Goal: Task Accomplishment & Management: Manage account settings

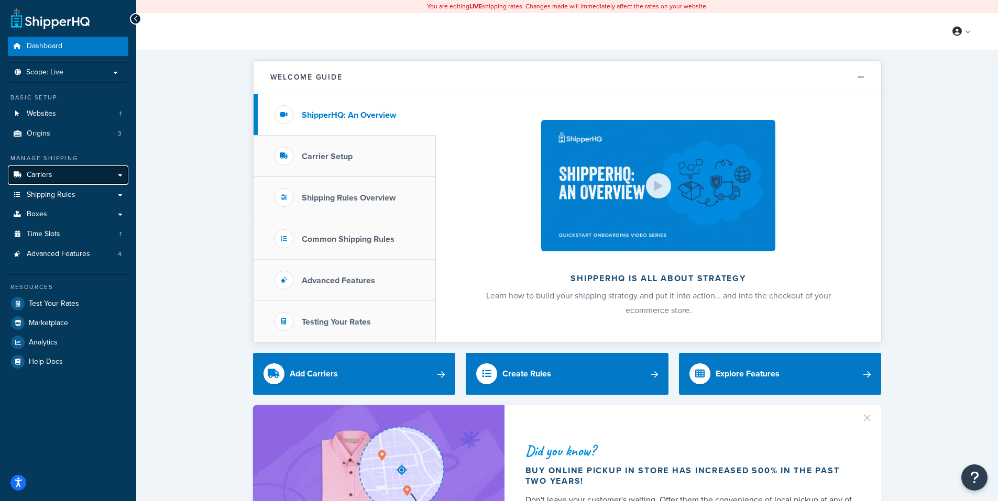
click at [40, 172] on span "Carriers" at bounding box center [40, 175] width 26 height 9
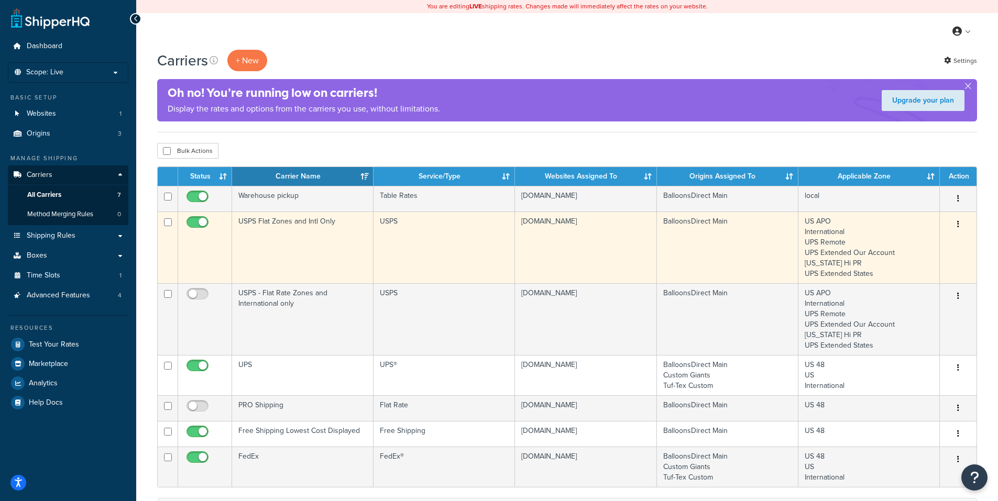
click at [958, 222] on icon "button" at bounding box center [958, 224] width 2 height 7
click at [898, 244] on link "Edit" at bounding box center [915, 245] width 83 height 21
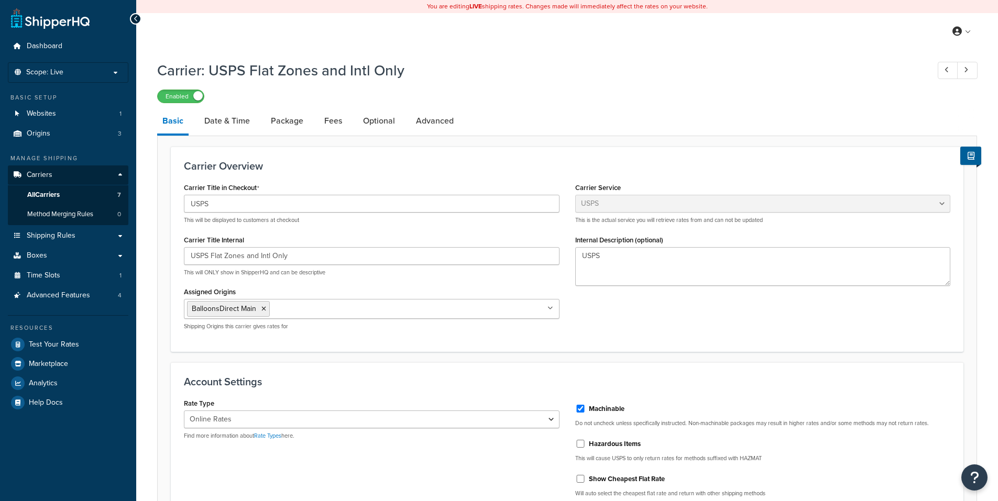
select select "usps"
select select "ONLINE"
click at [239, 116] on link "Date & Time" at bounding box center [227, 120] width 56 height 25
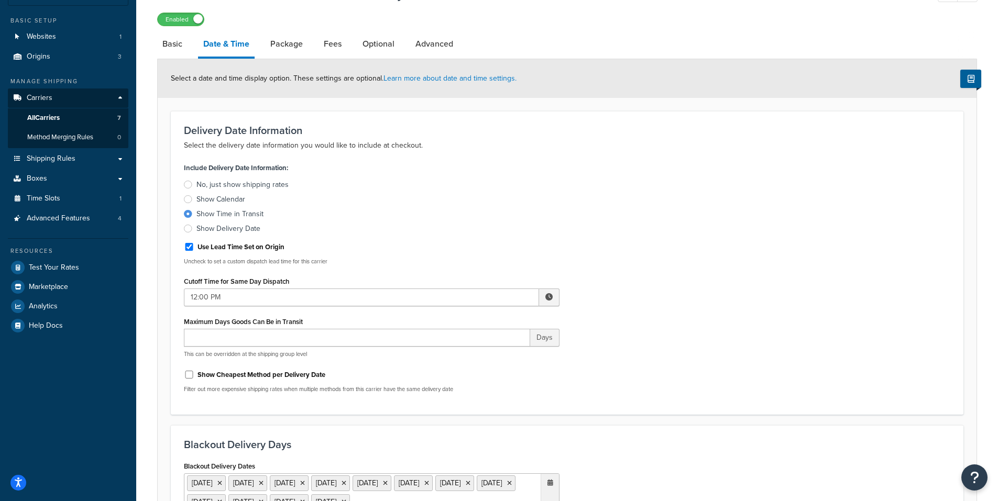
scroll to position [105, 0]
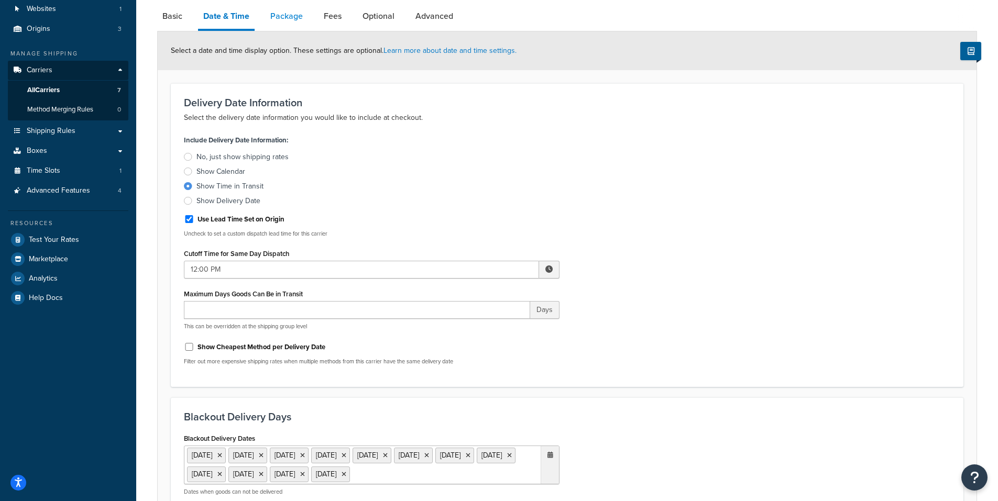
click at [290, 15] on link "Package" at bounding box center [286, 16] width 43 height 25
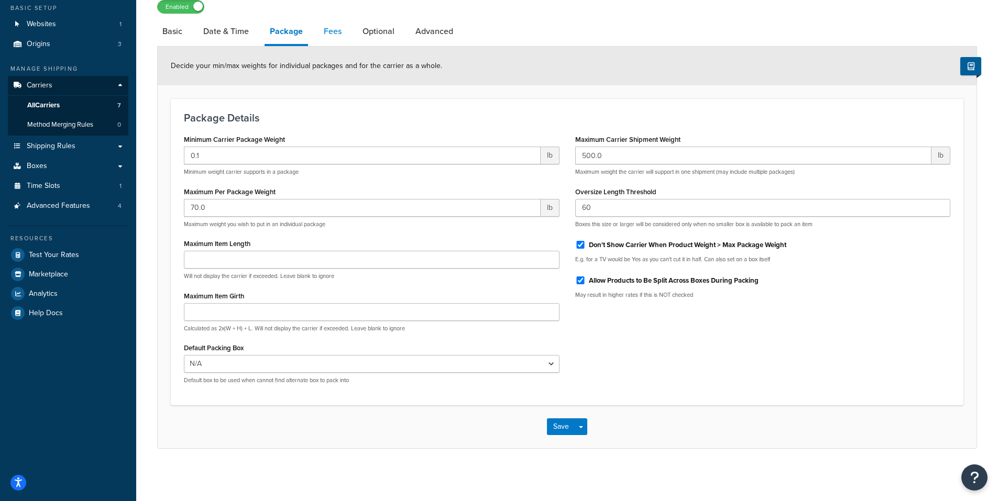
click at [333, 27] on link "Fees" at bounding box center [332, 31] width 28 height 25
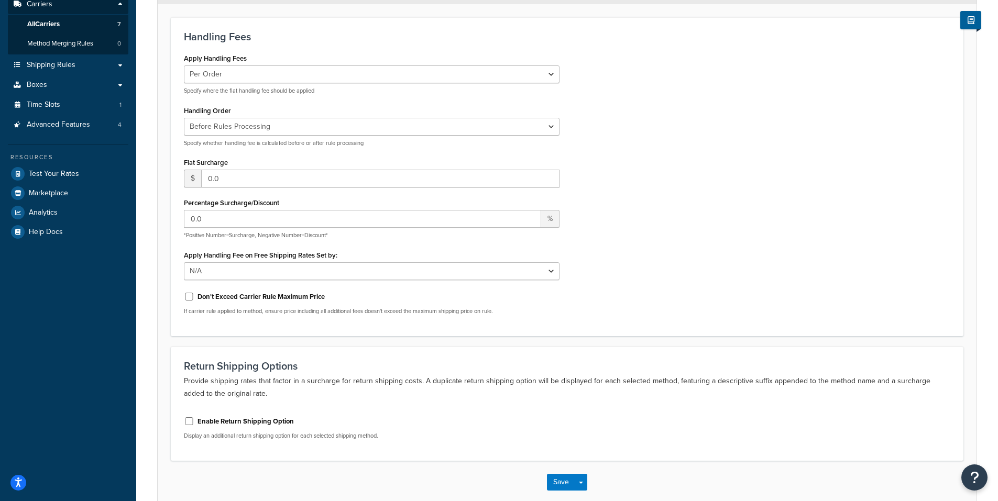
scroll to position [18, 0]
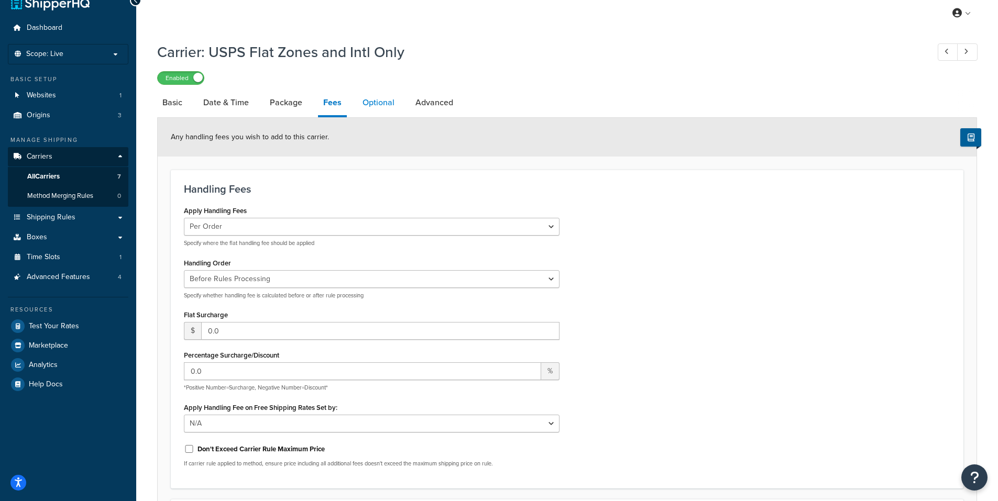
click at [376, 102] on link "Optional" at bounding box center [378, 102] width 42 height 25
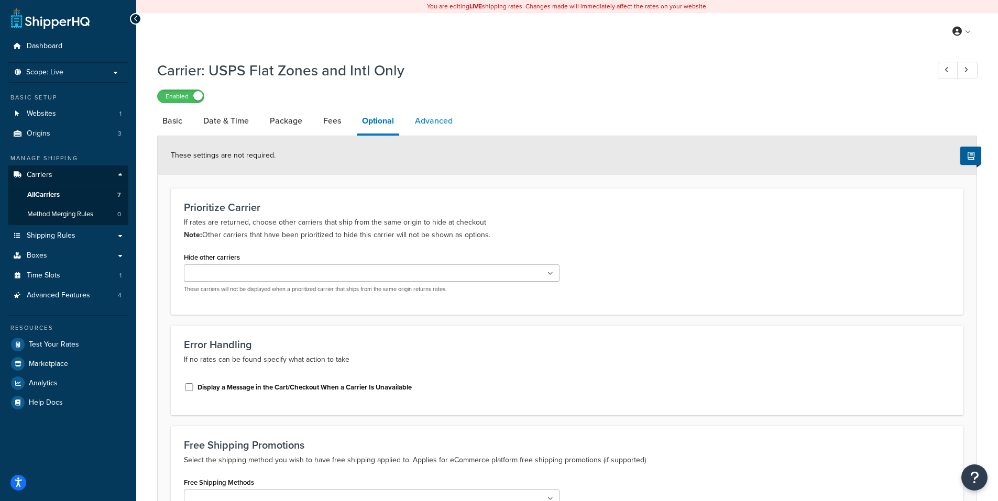
click at [423, 119] on link "Advanced" at bounding box center [434, 120] width 48 height 25
select select "false"
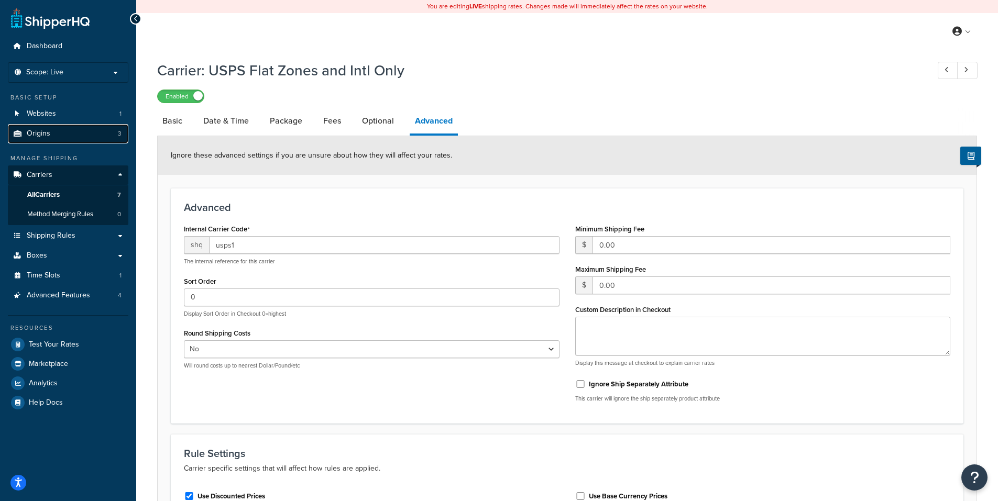
click at [49, 129] on span "Origins" at bounding box center [39, 133] width 24 height 9
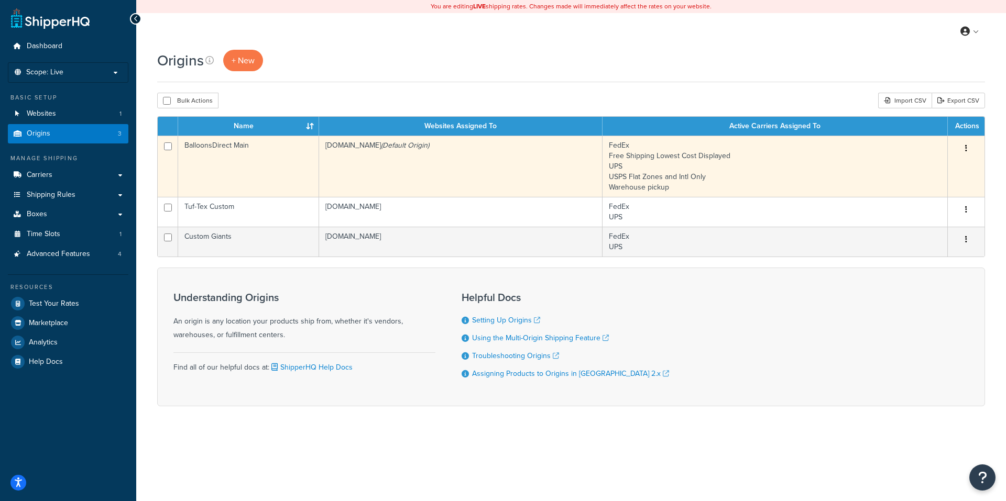
click at [966, 145] on button "button" at bounding box center [966, 148] width 15 height 17
click at [919, 166] on link "Edit" at bounding box center [931, 168] width 83 height 21
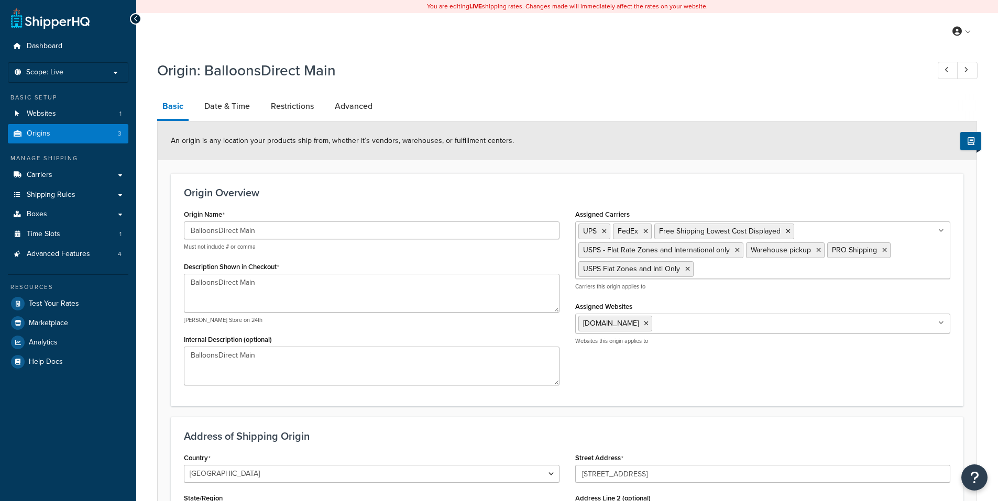
select select "46"
click at [230, 103] on link "Date & Time" at bounding box center [227, 106] width 56 height 25
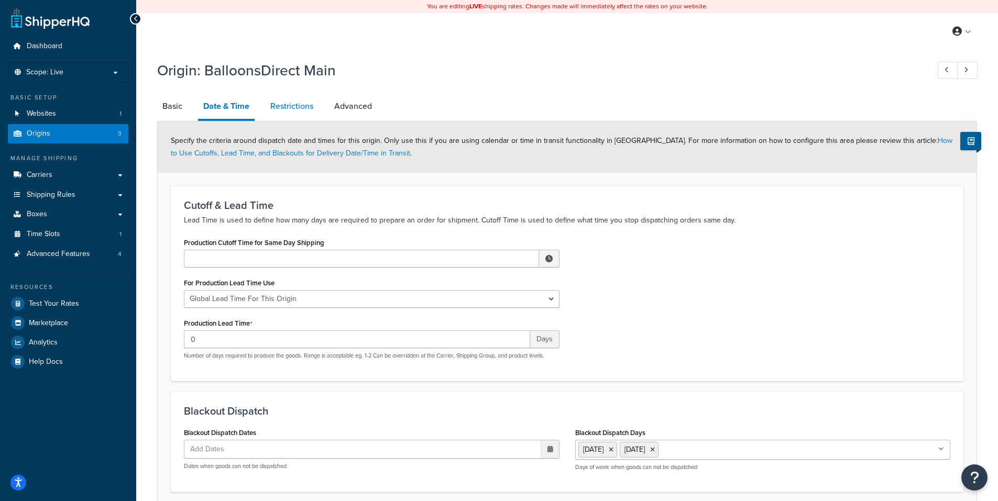
click at [297, 105] on link "Restrictions" at bounding box center [291, 106] width 53 height 25
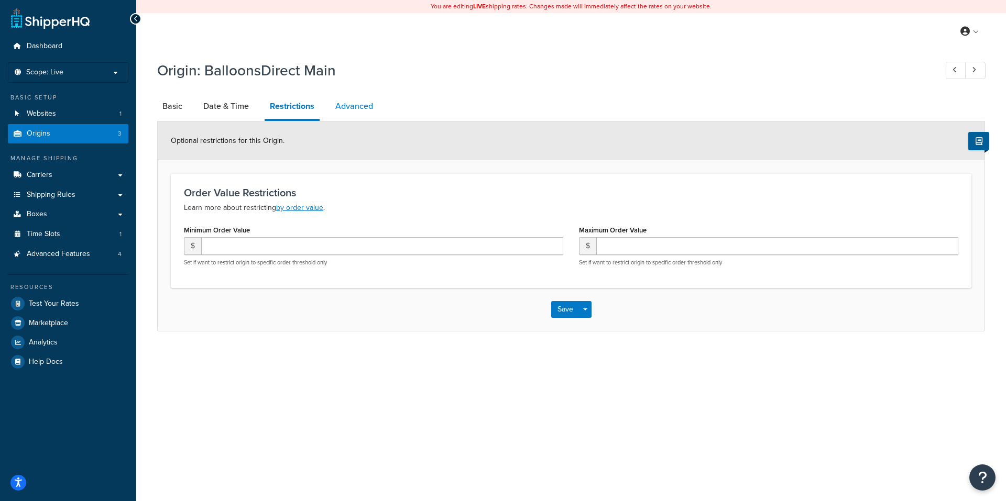
click at [355, 104] on link "Advanced" at bounding box center [354, 106] width 48 height 25
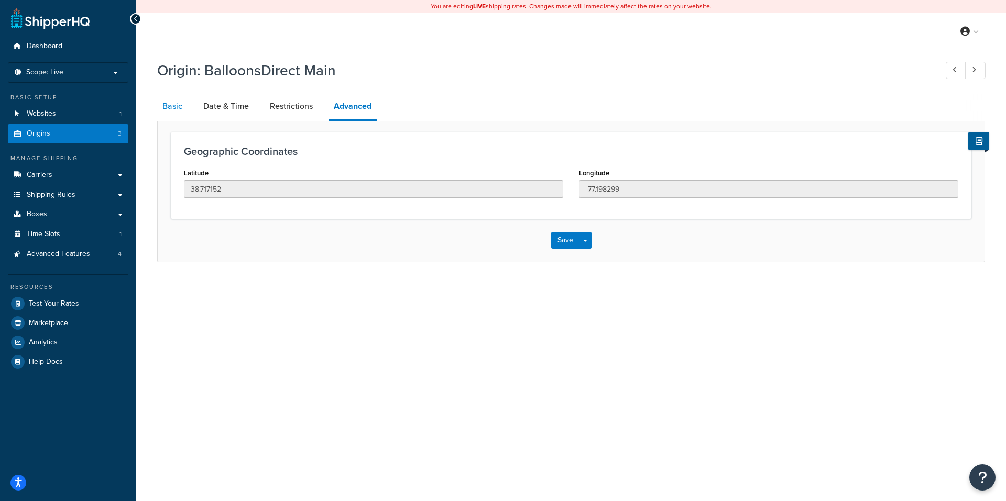
click at [177, 104] on link "Basic" at bounding box center [172, 106] width 30 height 25
select select "46"
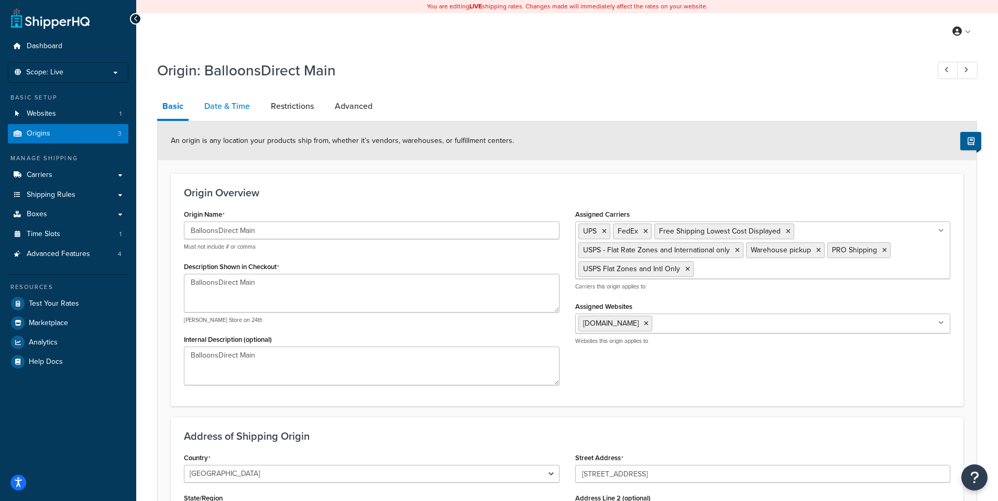
click at [209, 107] on link "Date & Time" at bounding box center [227, 106] width 56 height 25
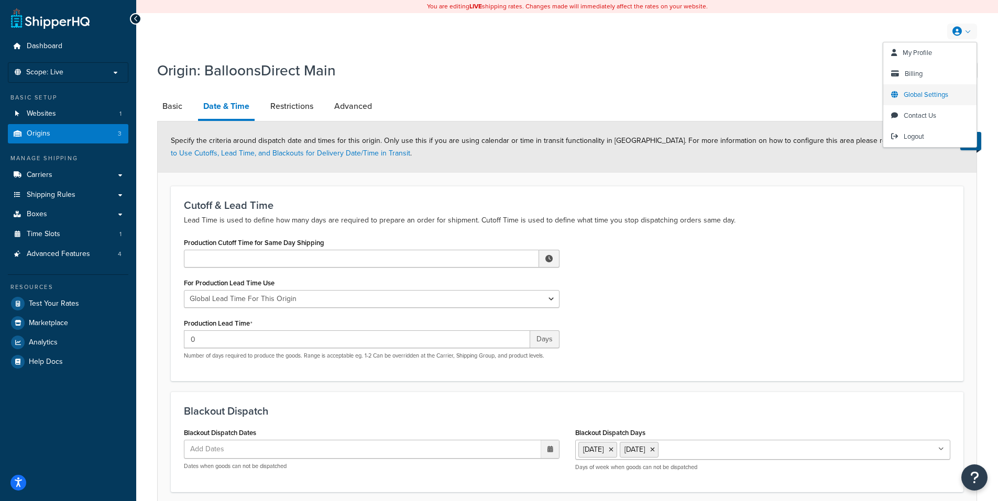
click at [929, 94] on span "Global Settings" at bounding box center [926, 95] width 45 height 10
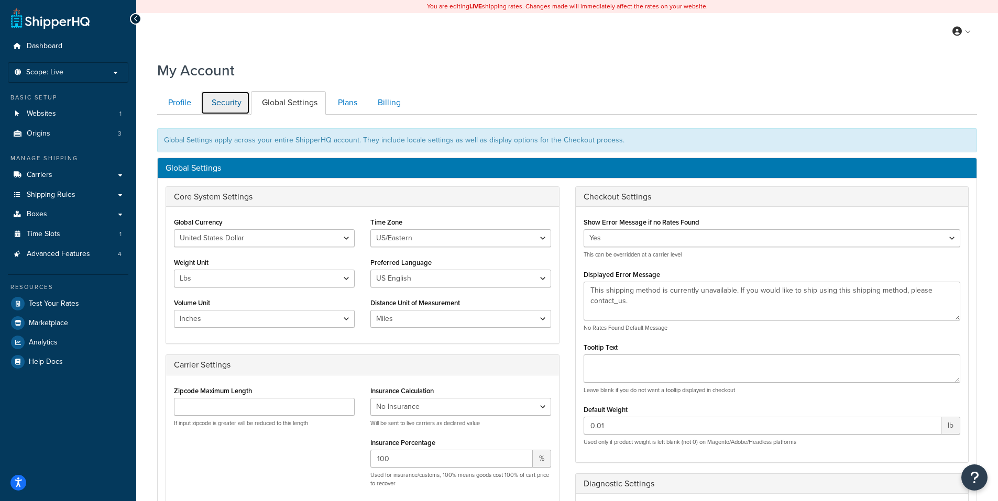
click at [225, 103] on link "Security" at bounding box center [225, 103] width 49 height 24
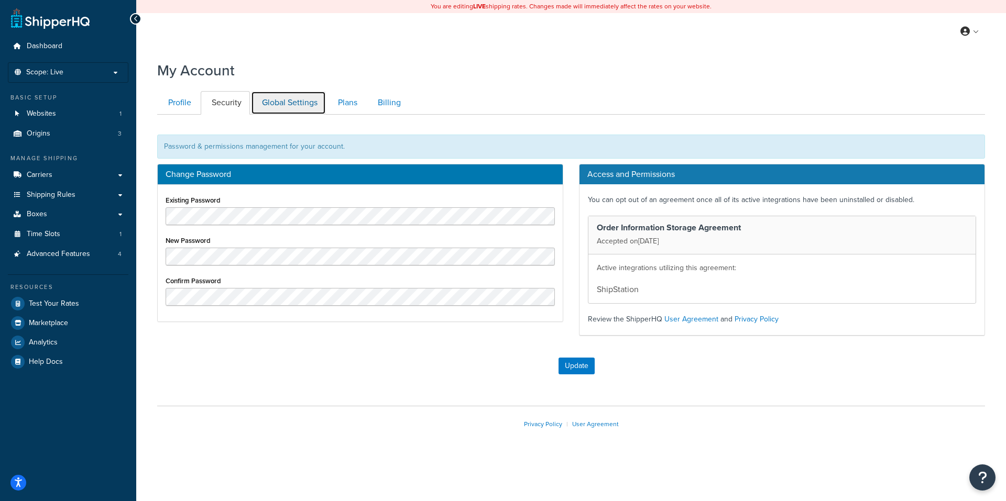
click at [281, 101] on link "Global Settings" at bounding box center [288, 103] width 75 height 24
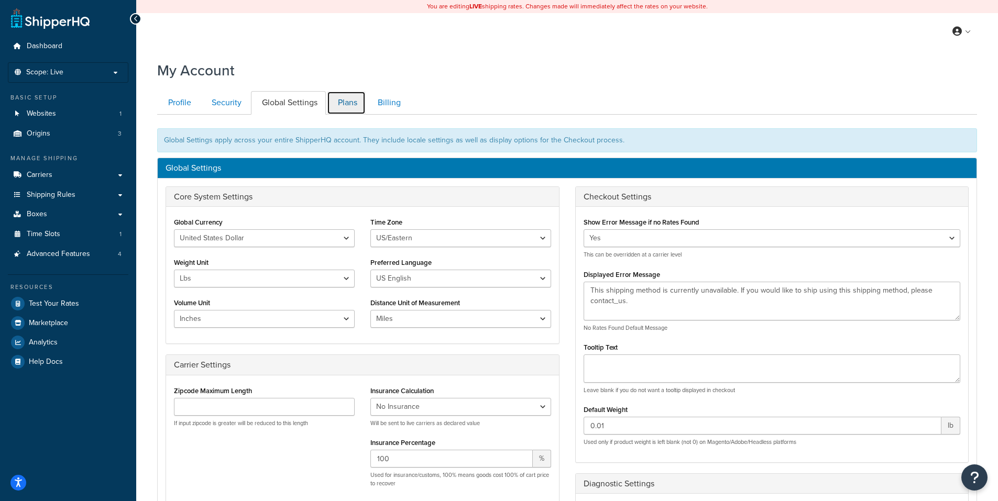
click at [349, 98] on link "Plans" at bounding box center [346, 103] width 39 height 24
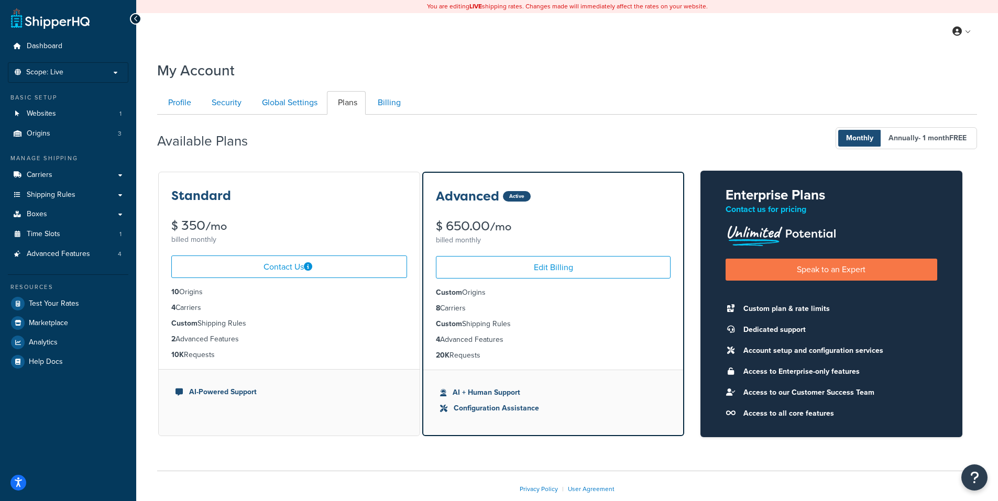
scroll to position [58, 0]
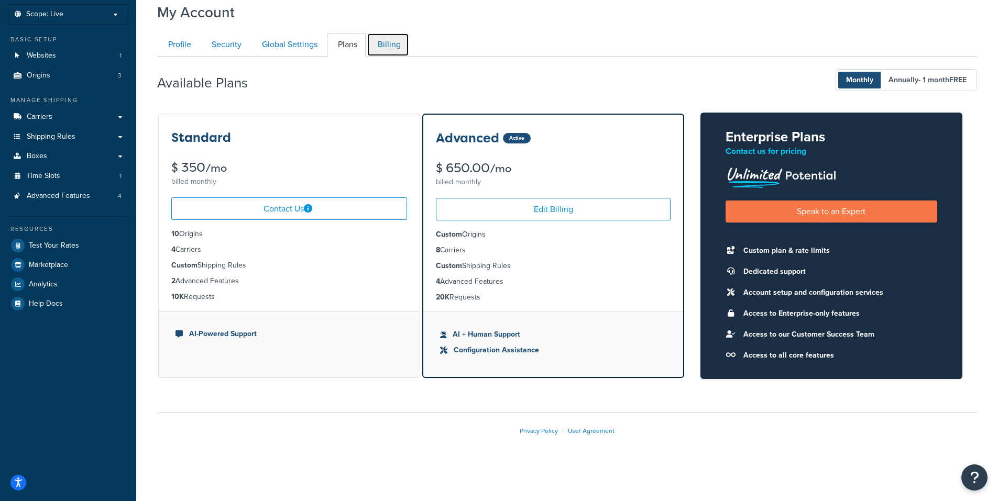
click at [394, 43] on link "Billing" at bounding box center [388, 45] width 42 height 24
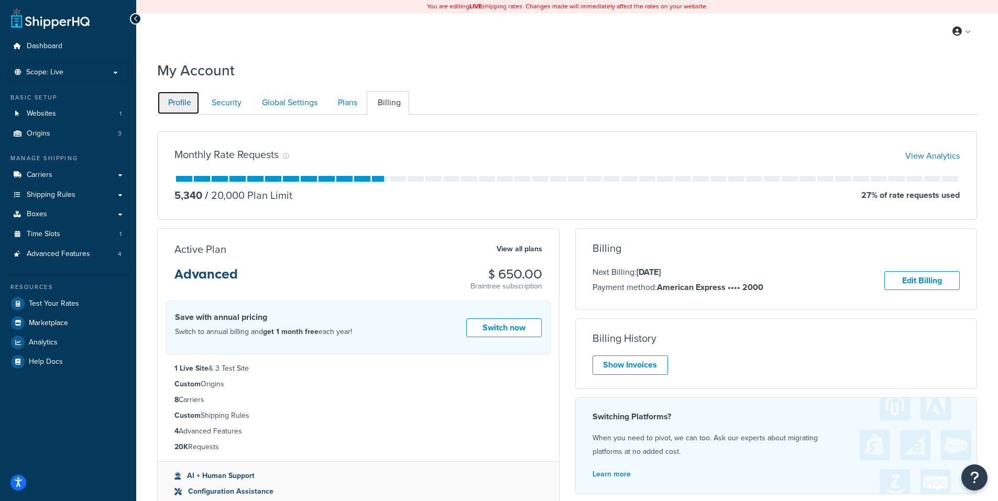
click at [178, 100] on link "Profile" at bounding box center [178, 103] width 42 height 24
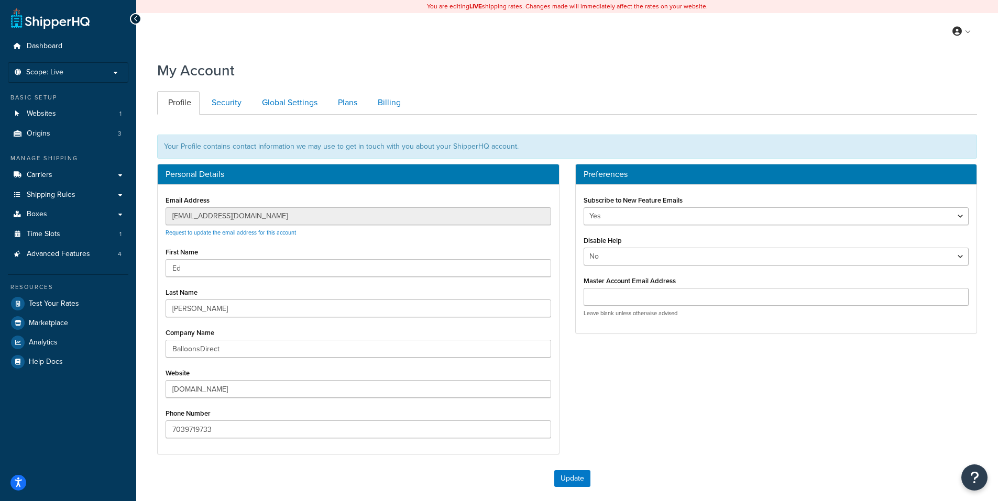
scroll to position [106, 0]
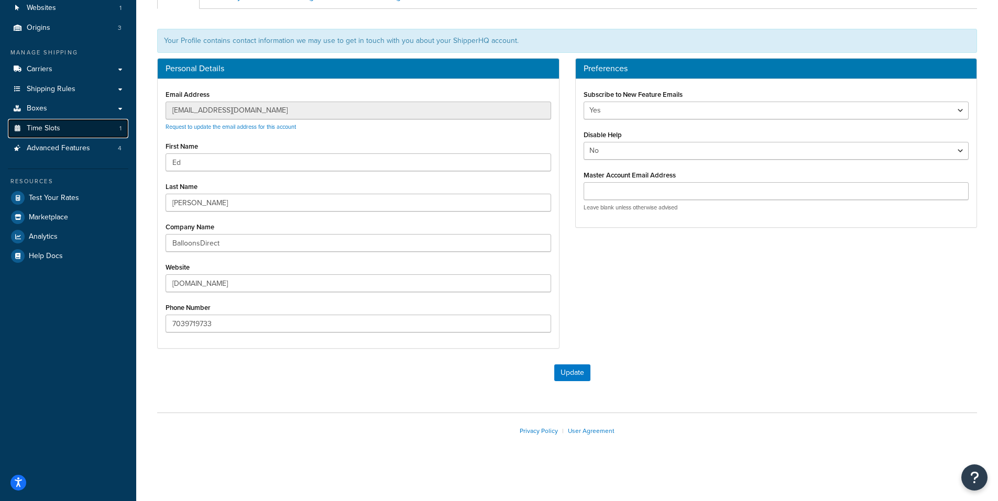
click at [43, 124] on span "Time Slots" at bounding box center [44, 128] width 34 height 9
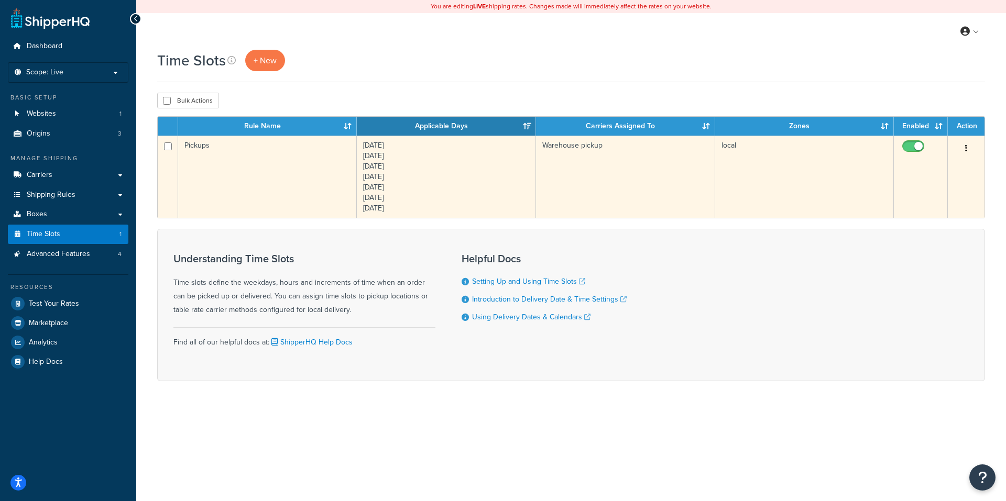
click at [965, 148] on icon "button" at bounding box center [966, 148] width 2 height 7
click at [906, 171] on link "Edit" at bounding box center [923, 169] width 83 height 21
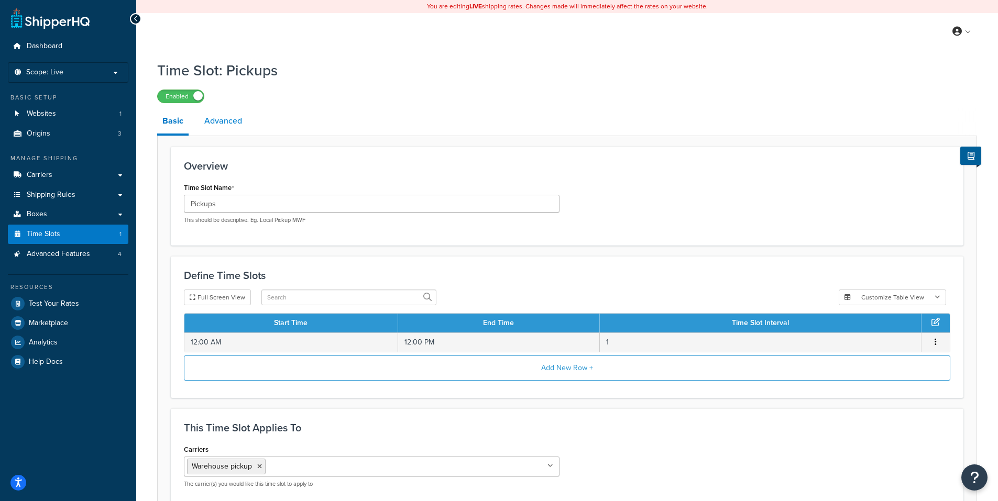
click at [236, 116] on link "Advanced" at bounding box center [223, 120] width 48 height 25
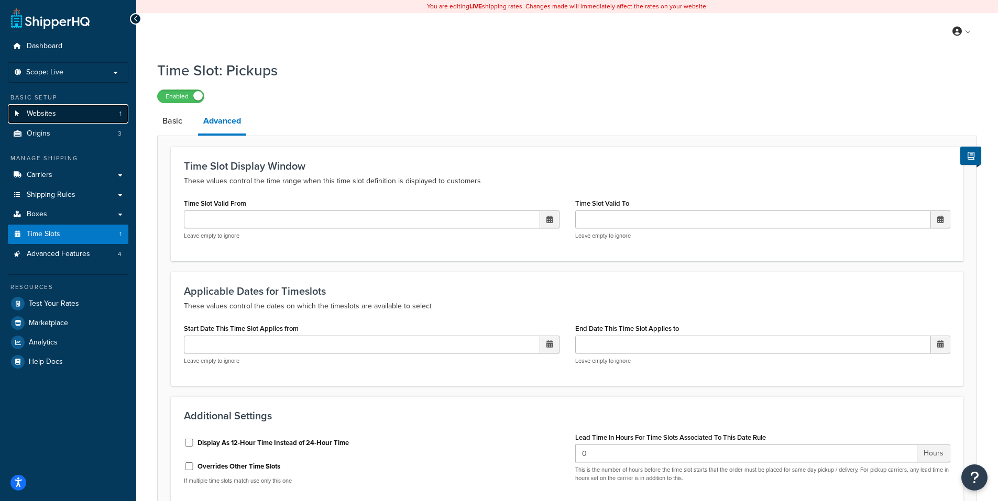
click at [43, 109] on span "Websites" at bounding box center [41, 113] width 29 height 9
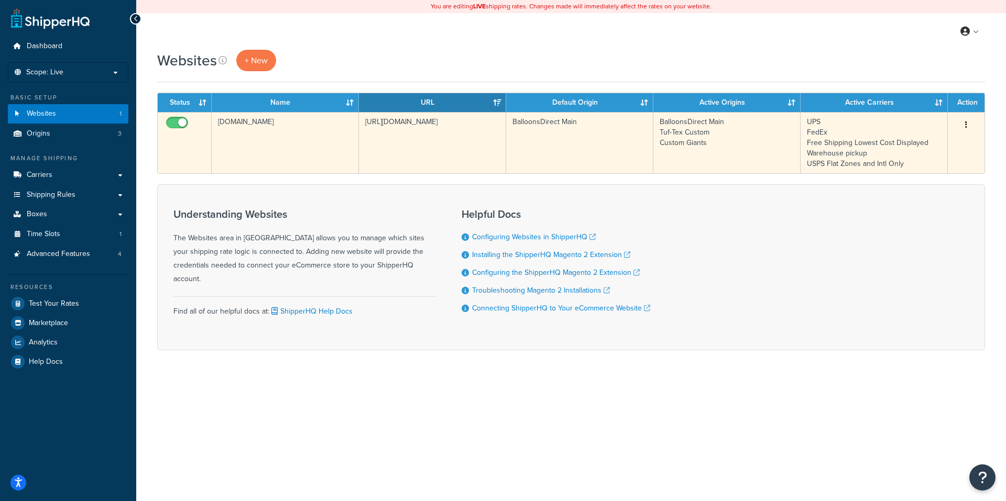
click at [966, 122] on icon "button" at bounding box center [966, 124] width 2 height 7
click at [901, 144] on link "Edit" at bounding box center [923, 145] width 83 height 21
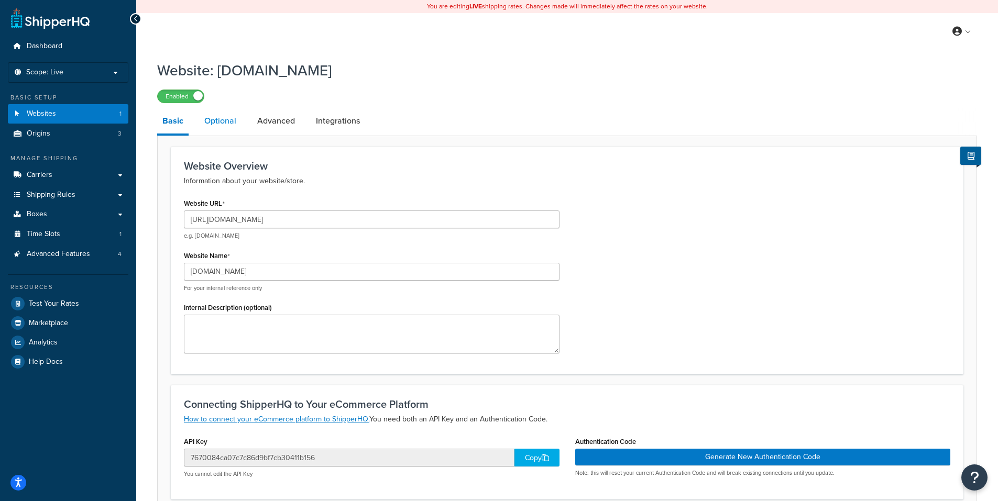
click at [224, 120] on link "Optional" at bounding box center [220, 120] width 42 height 25
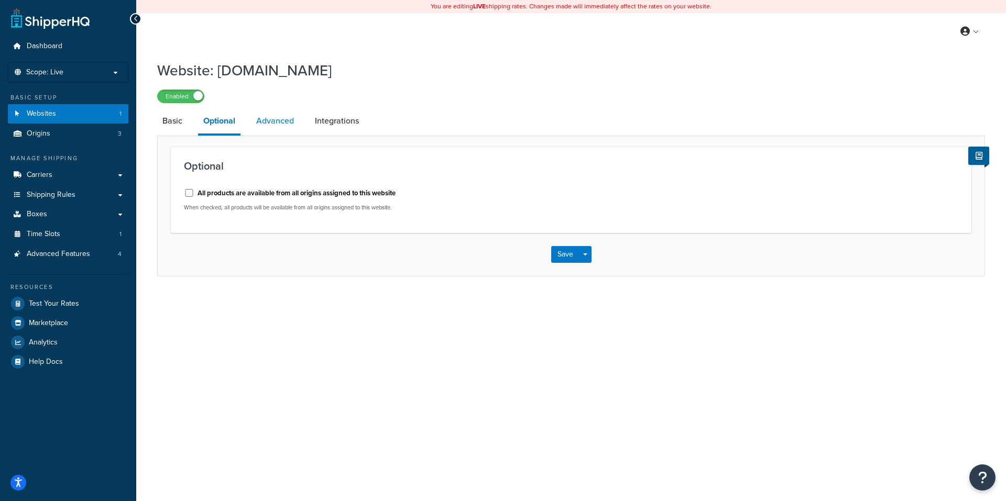
click at [271, 122] on link "Advanced" at bounding box center [275, 120] width 48 height 25
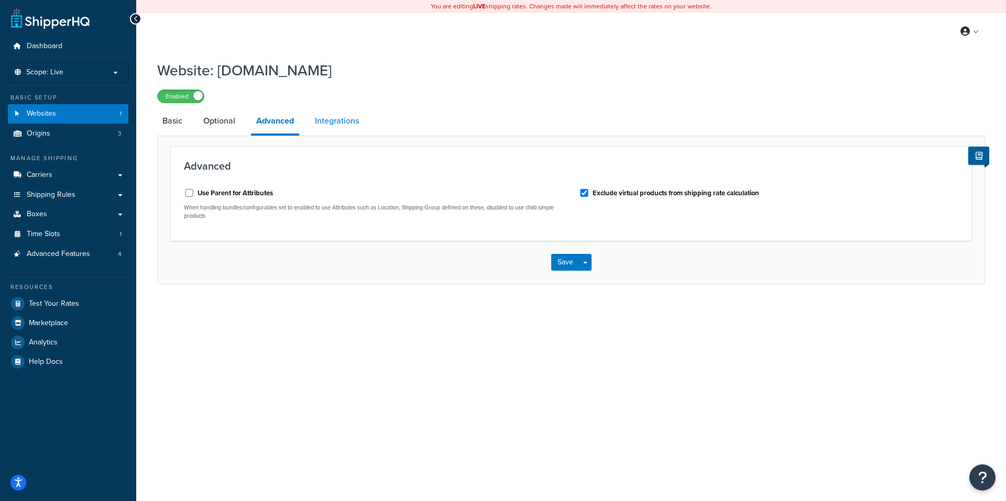
click at [330, 119] on link "Integrations" at bounding box center [337, 120] width 54 height 25
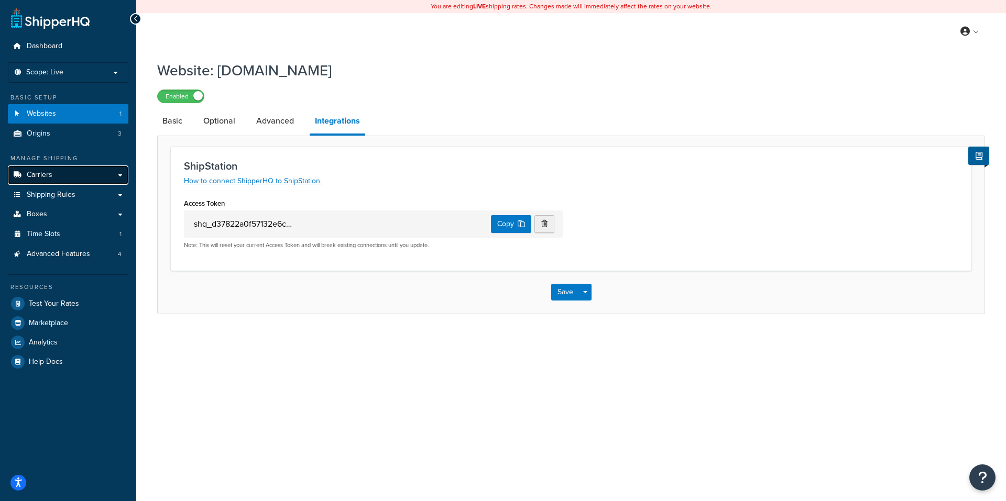
click at [48, 173] on span "Carriers" at bounding box center [40, 175] width 26 height 9
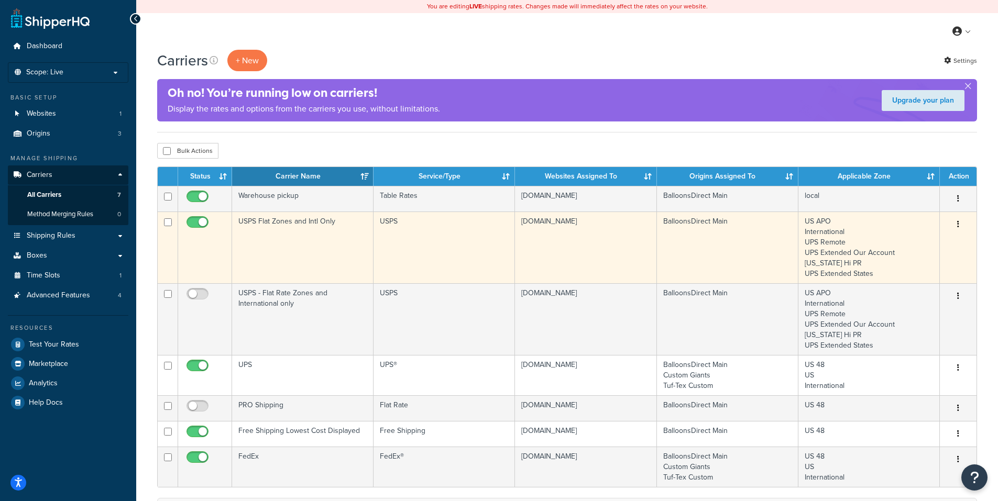
click at [956, 222] on button "button" at bounding box center [958, 224] width 15 height 17
click at [907, 244] on link "Edit" at bounding box center [915, 245] width 83 height 21
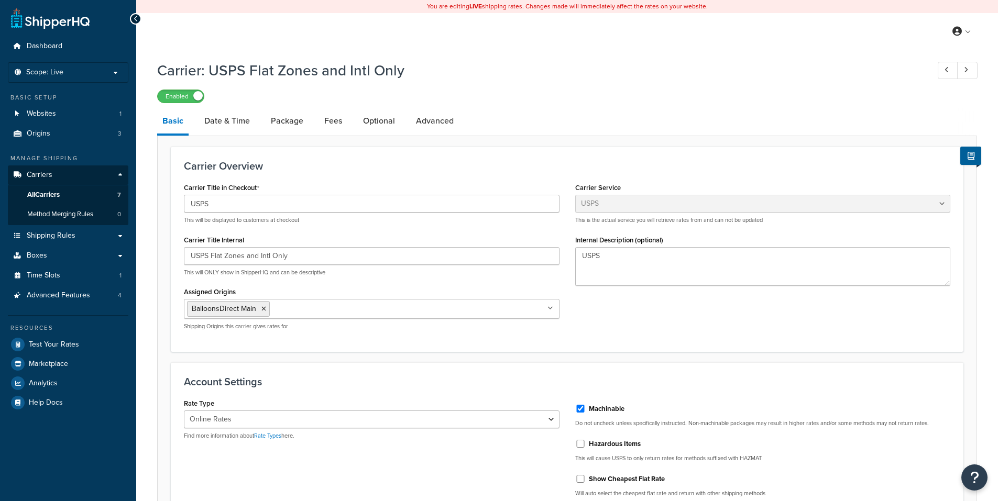
select select "usps"
select select "ONLINE"
click at [235, 117] on link "Date & Time" at bounding box center [227, 120] width 56 height 25
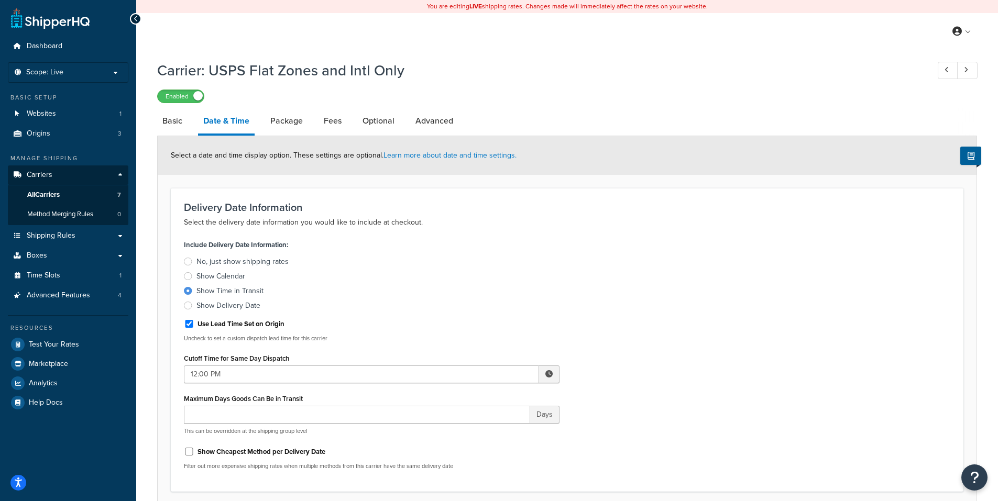
click at [193, 304] on label "Show Delivery Date" at bounding box center [372, 306] width 376 height 10
click at [0, 0] on input "Show Delivery Date" at bounding box center [0, 0] width 0 height 0
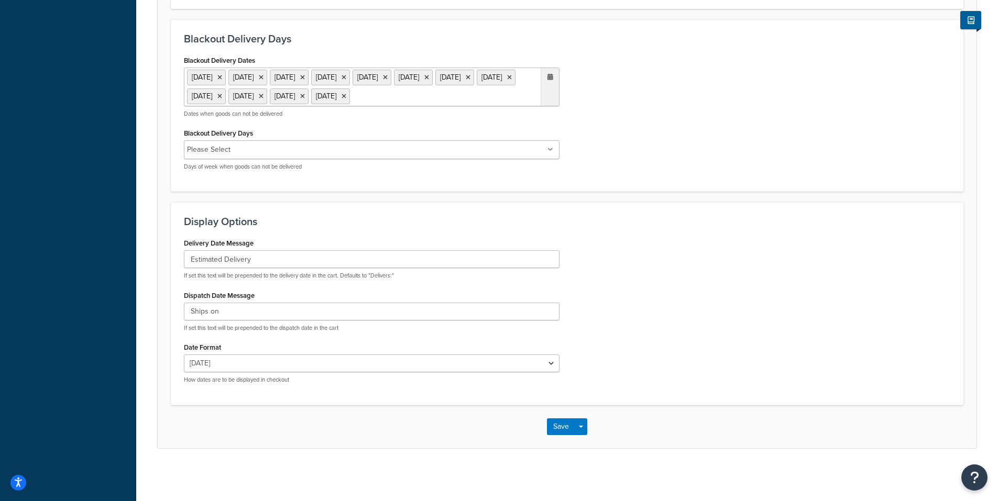
scroll to position [503, 0]
click at [563, 425] on button "Save" at bounding box center [561, 427] width 28 height 17
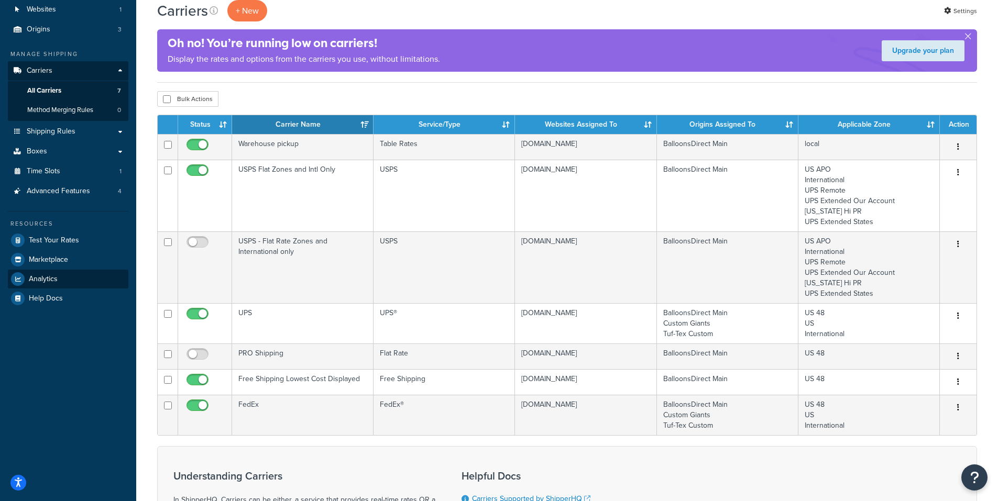
scroll to position [105, 0]
click at [34, 237] on span "Test Your Rates" at bounding box center [54, 240] width 50 height 9
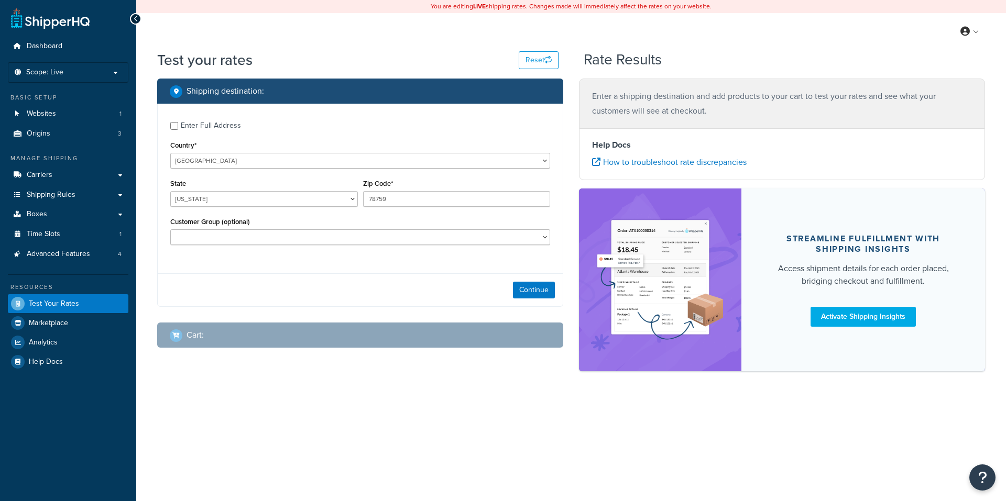
select select "[GEOGRAPHIC_DATA]"
click at [301, 238] on select "General Logged In Not Logged in PRO Non Taxed PRO Taxed Retail VA Tax Exempt Wh…" at bounding box center [360, 237] width 380 height 16
click at [295, 416] on div "You are editing LIVE shipping rates. Changes made will immediately affect the r…" at bounding box center [571, 250] width 870 height 501
click at [531, 286] on button "Continue" at bounding box center [534, 290] width 42 height 17
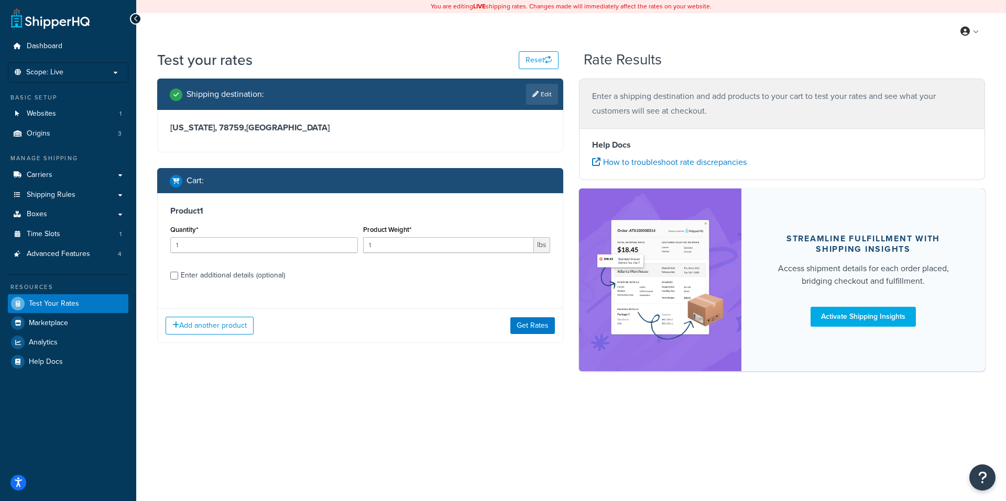
click at [240, 271] on div "Enter additional details (optional)" at bounding box center [233, 275] width 104 height 15
click at [178, 272] on input "Enter additional details (optional)" at bounding box center [174, 276] width 8 height 8
checkbox input "true"
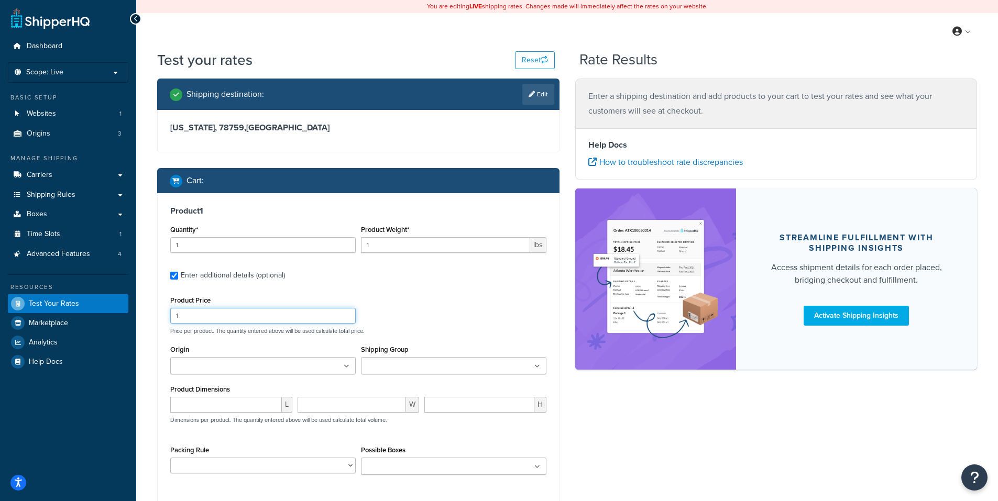
drag, startPoint x: 192, startPoint y: 317, endPoint x: 165, endPoint y: 314, distance: 27.4
click at [165, 314] on div "Product 1 Quantity* 1 Product Weight* 1 lbs Enter additional details (optional)…" at bounding box center [358, 344] width 401 height 302
type input "39"
click at [407, 332] on p "Price per product. The quantity entered above will be used calculate total pric…" at bounding box center [358, 330] width 381 height 7
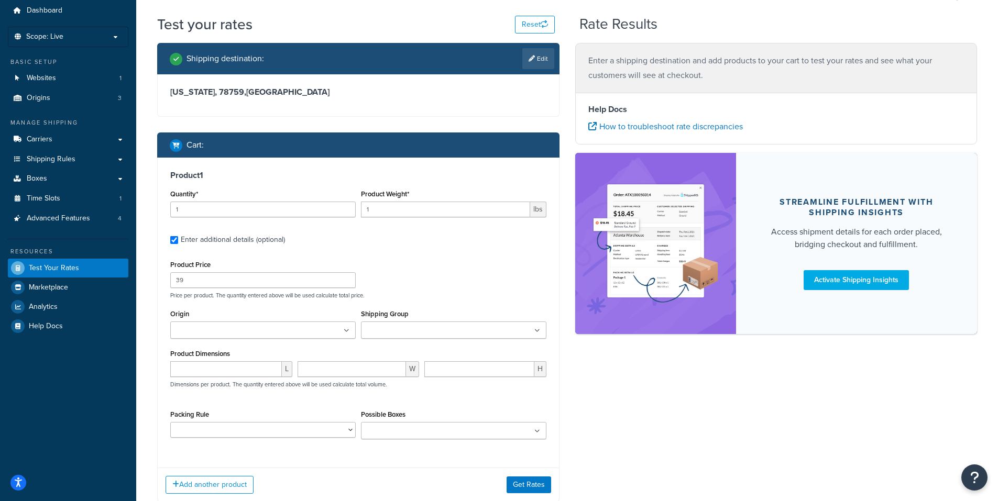
scroll to position [105, 0]
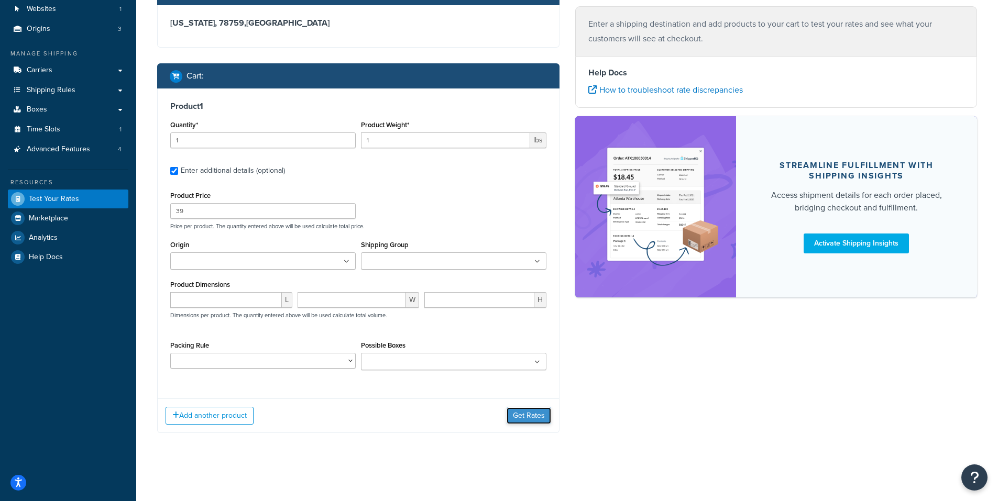
click at [533, 411] on button "Get Rates" at bounding box center [529, 416] width 45 height 17
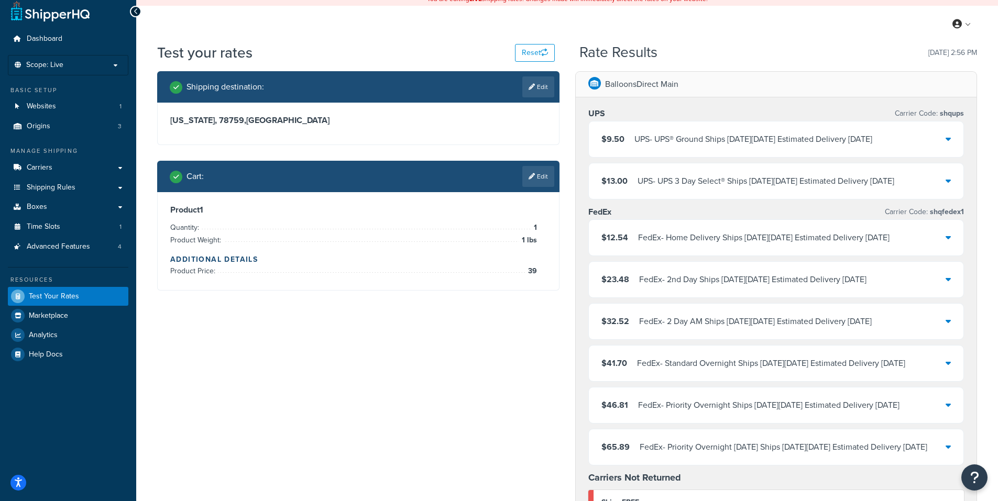
scroll to position [0, 0]
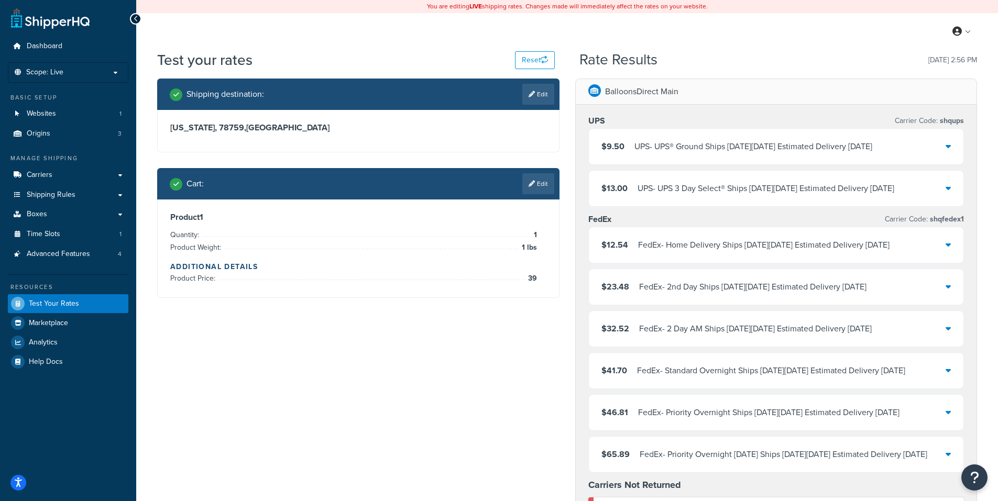
click at [542, 89] on link "Edit" at bounding box center [538, 94] width 32 height 21
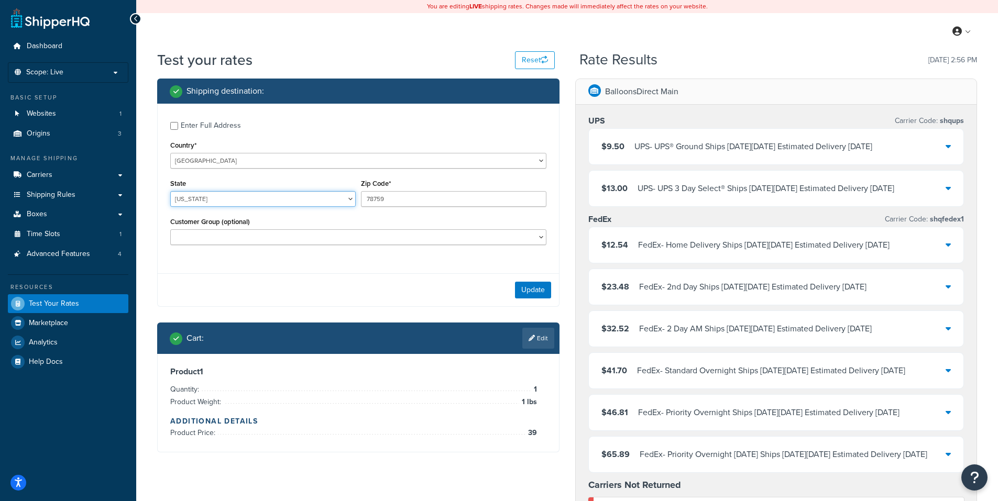
click at [259, 195] on select "[US_STATE] [US_STATE] [US_STATE] [US_STATE] [US_STATE] Armed Forces Americas Ar…" at bounding box center [262, 199] width 185 height 16
select select "WA"
click at [251, 200] on select "[US_STATE] [US_STATE] [US_STATE] [US_STATE] [US_STATE] Armed Forces Americas Ar…" at bounding box center [262, 199] width 185 height 16
drag, startPoint x: 399, startPoint y: 197, endPoint x: 314, endPoint y: 204, distance: 84.6
click at [314, 204] on div "State Alabama Alaska American Samoa Arizona Arkansas Armed Forces Americas Arme…" at bounding box center [358, 196] width 381 height 38
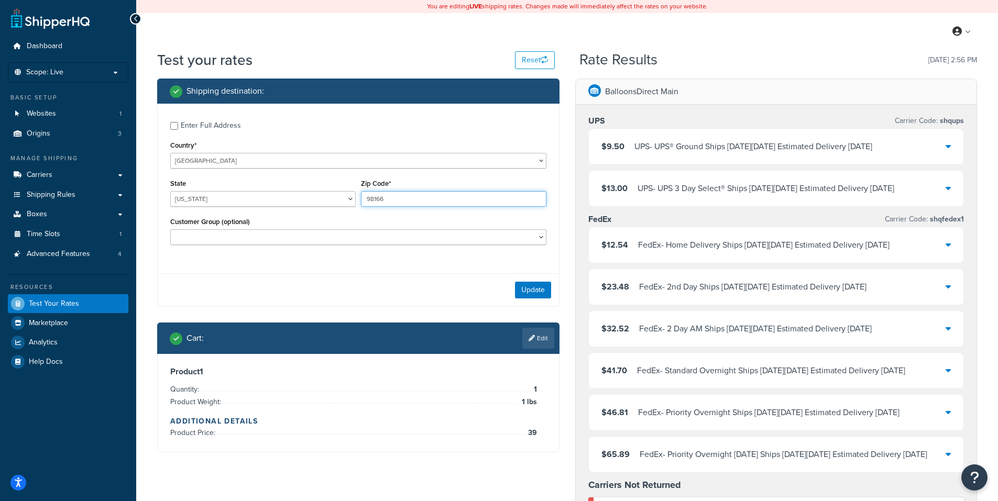
type input "98166"
click at [415, 289] on div "Update" at bounding box center [358, 289] width 401 height 33
click at [527, 289] on button "Update" at bounding box center [533, 290] width 36 height 17
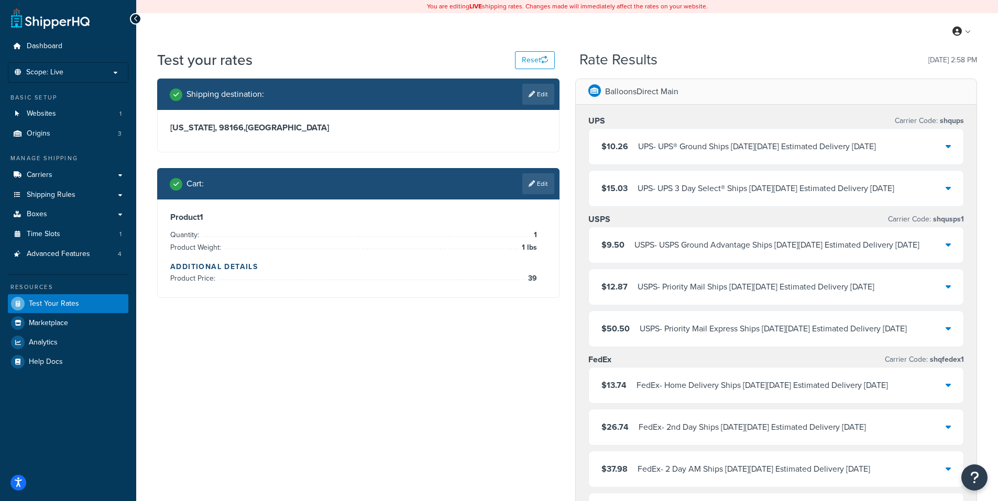
click at [948, 244] on icon at bounding box center [947, 244] width 5 height 8
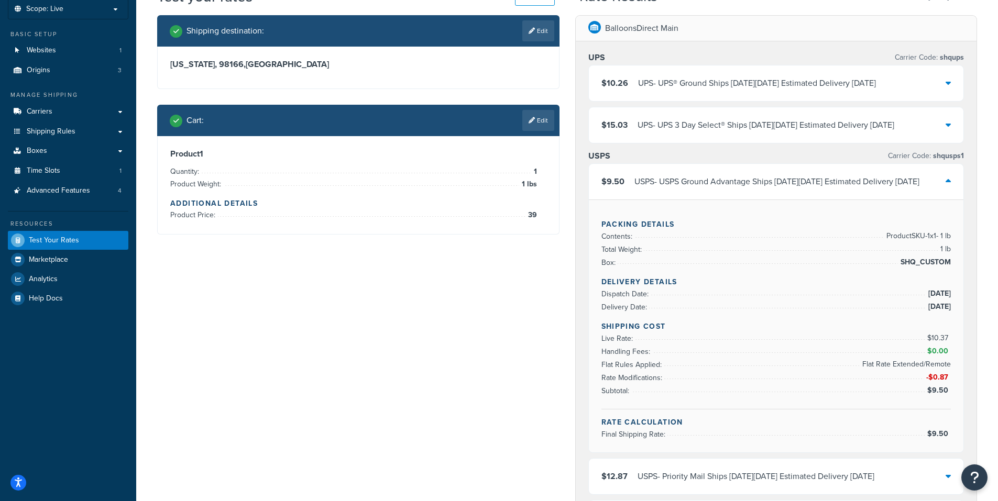
scroll to position [52, 0]
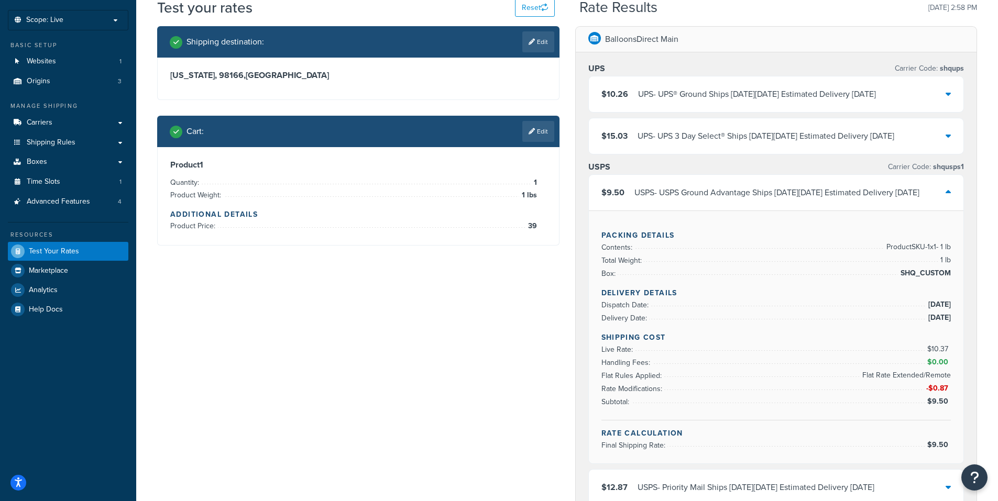
click at [948, 189] on icon at bounding box center [947, 192] width 5 height 8
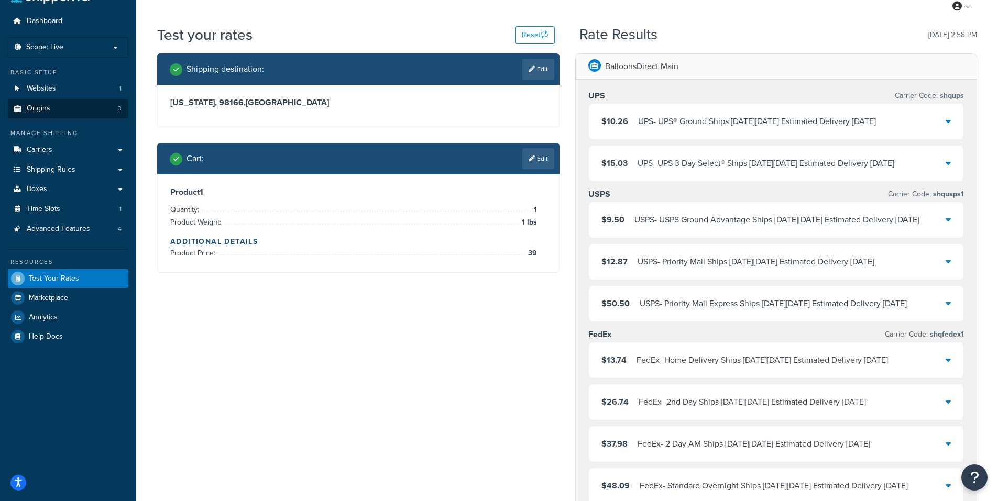
scroll to position [0, 0]
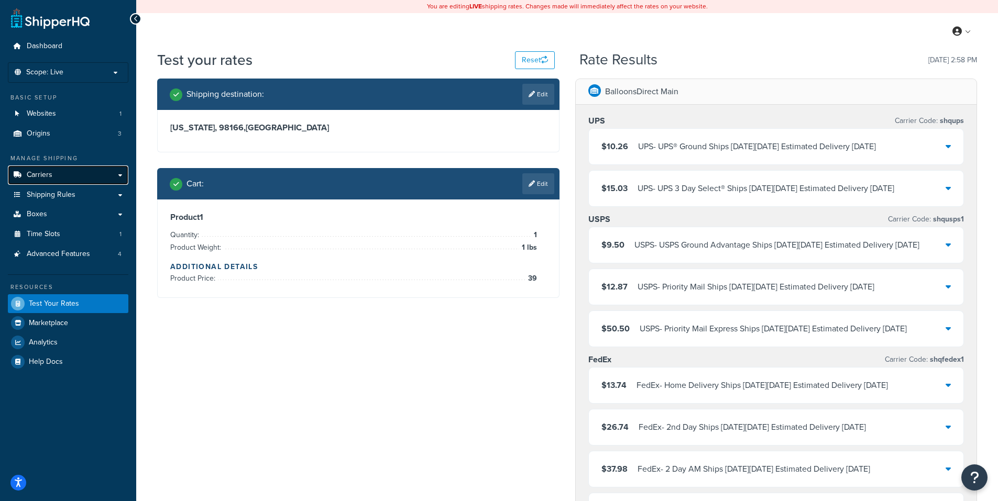
click at [43, 172] on span "Carriers" at bounding box center [40, 175] width 26 height 9
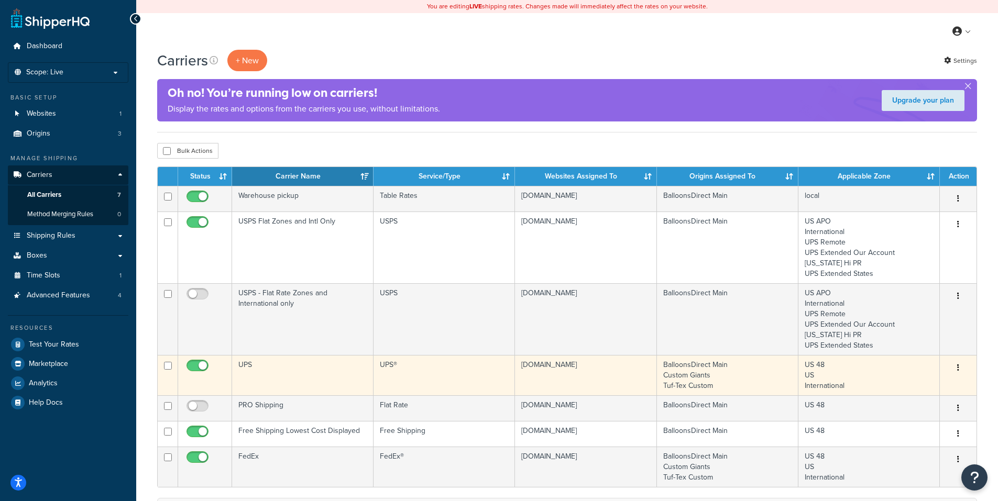
click at [957, 365] on icon "button" at bounding box center [958, 367] width 2 height 7
click at [903, 388] on link "Edit" at bounding box center [915, 389] width 83 height 21
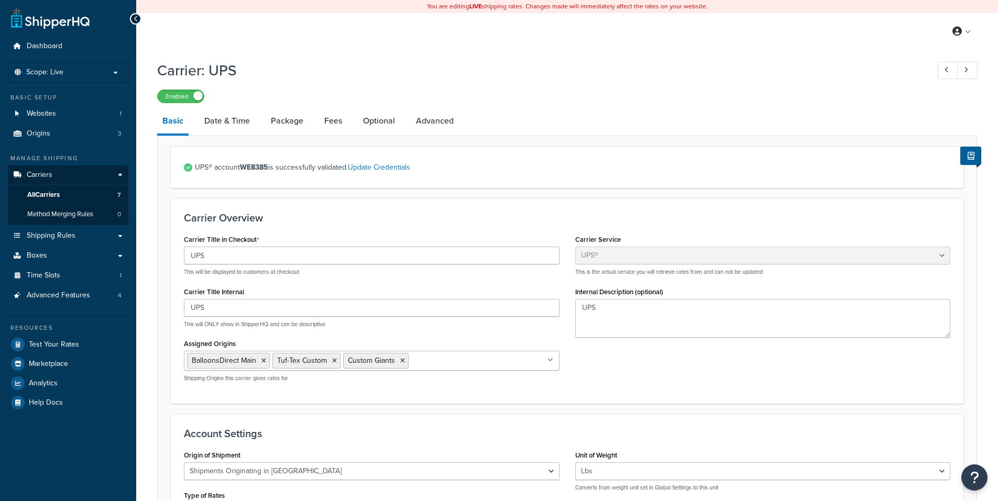
select select "ups"
select select "us"
select select "02"
click at [233, 122] on link "Date & Time" at bounding box center [227, 120] width 56 height 25
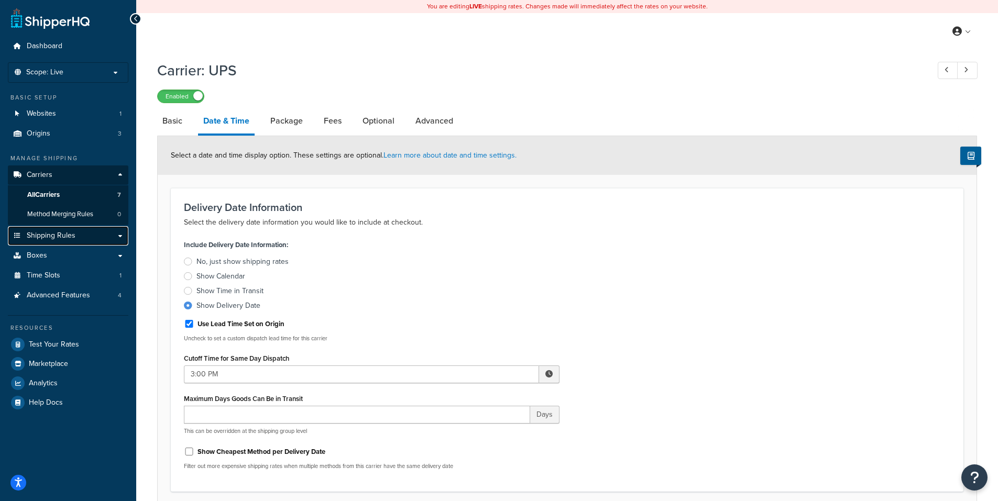
click at [53, 232] on span "Shipping Rules" at bounding box center [51, 236] width 49 height 9
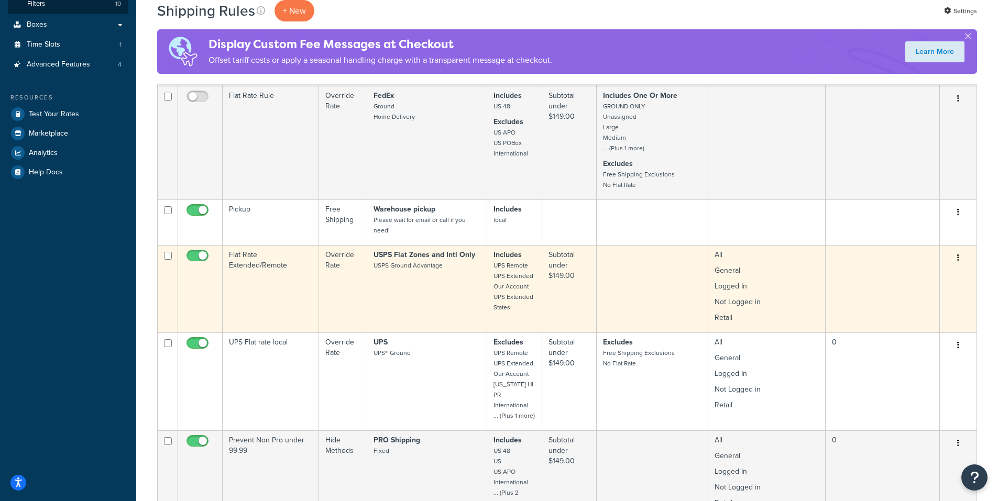
scroll to position [314, 0]
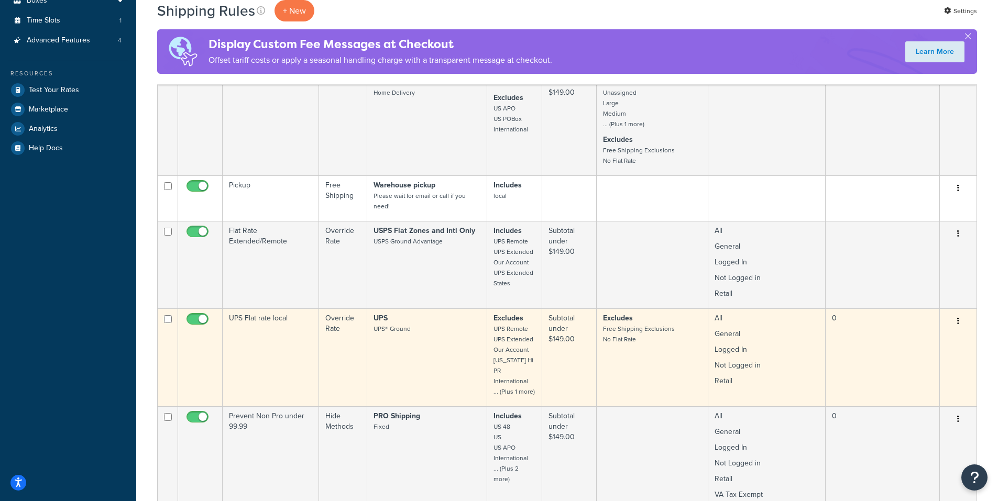
click at [958, 323] on icon "button" at bounding box center [958, 320] width 2 height 7
click at [905, 339] on link "Edit" at bounding box center [923, 341] width 83 height 21
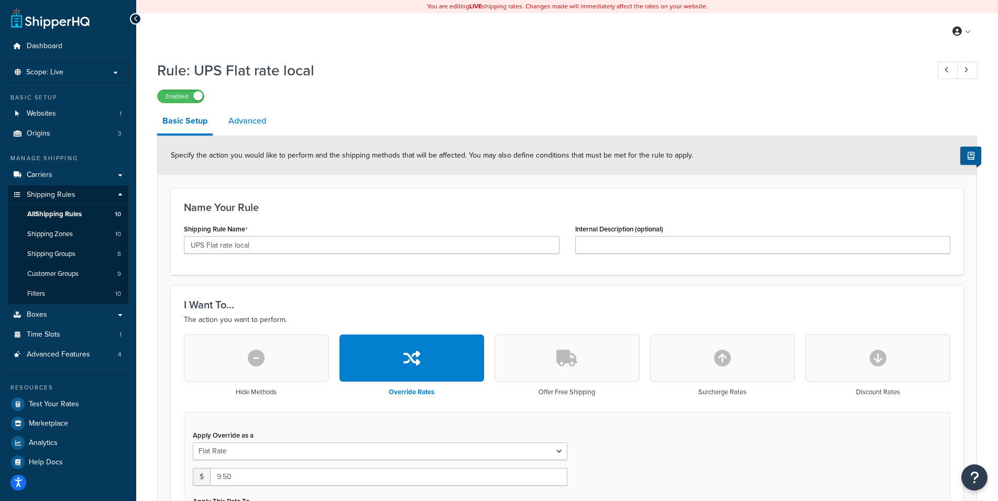
click at [256, 123] on link "Advanced" at bounding box center [247, 120] width 48 height 25
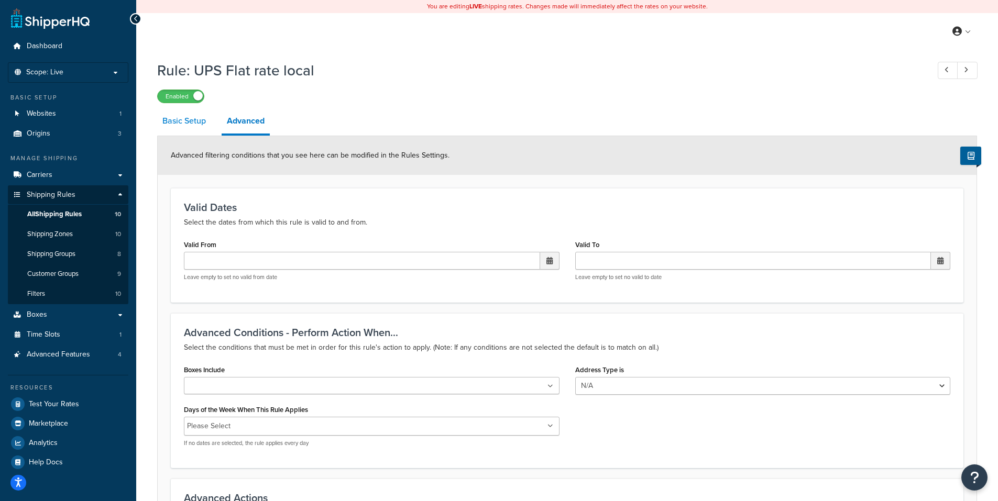
click at [177, 124] on link "Basic Setup" at bounding box center [184, 120] width 54 height 25
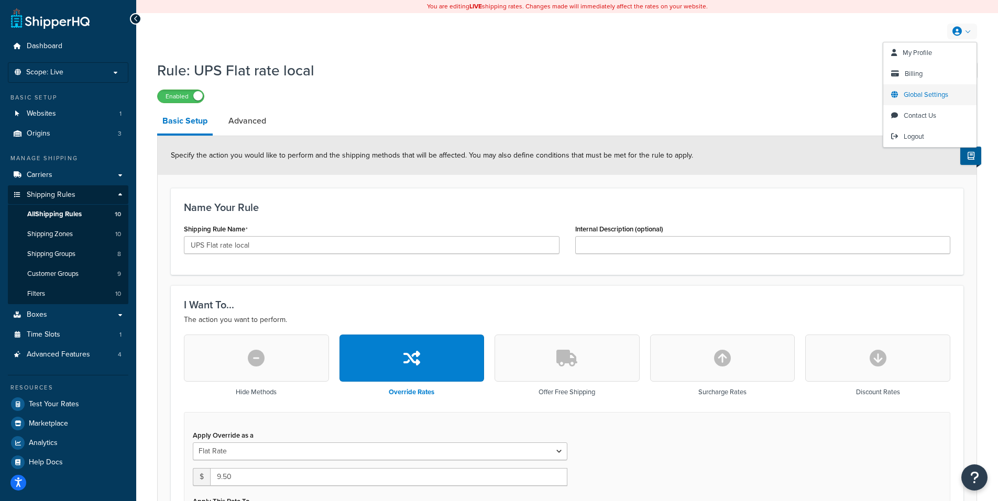
click at [912, 93] on span "Global Settings" at bounding box center [926, 95] width 45 height 10
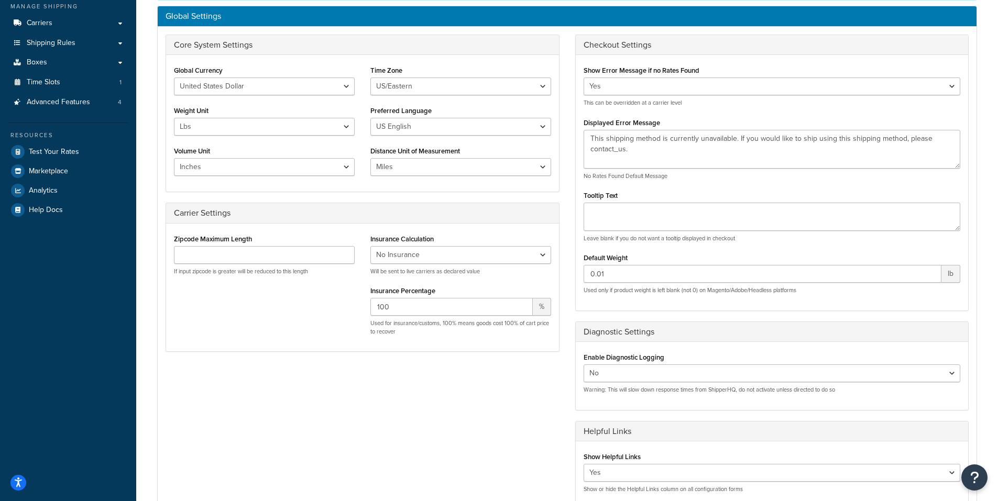
scroll to position [52, 0]
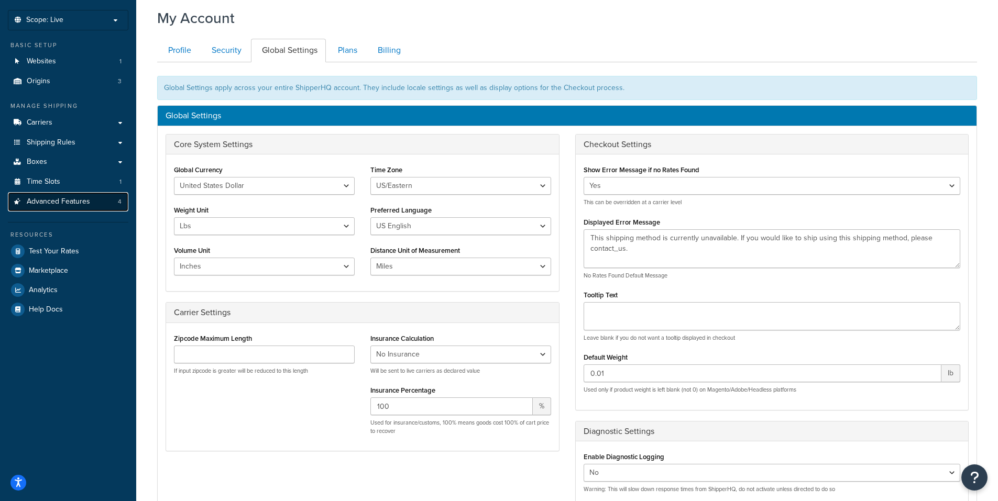
click at [64, 199] on span "Advanced Features" at bounding box center [58, 201] width 63 height 9
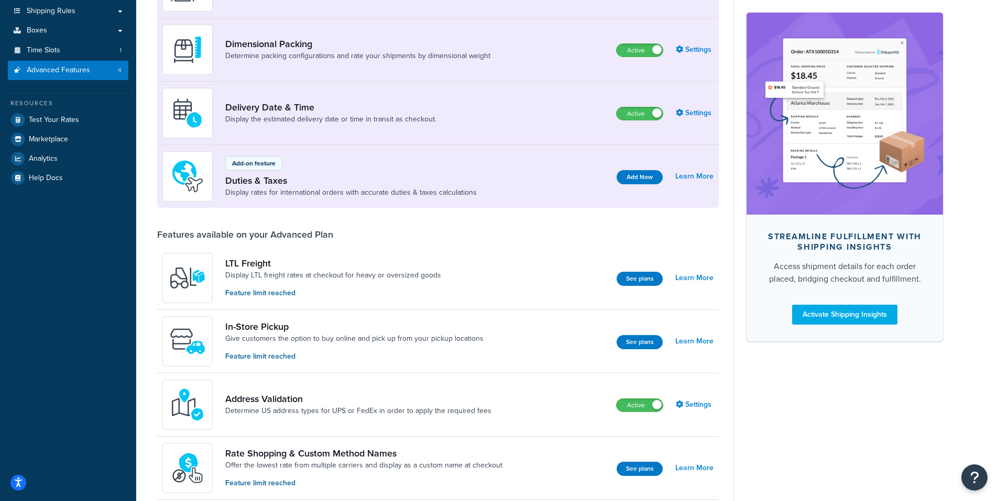
scroll to position [262, 0]
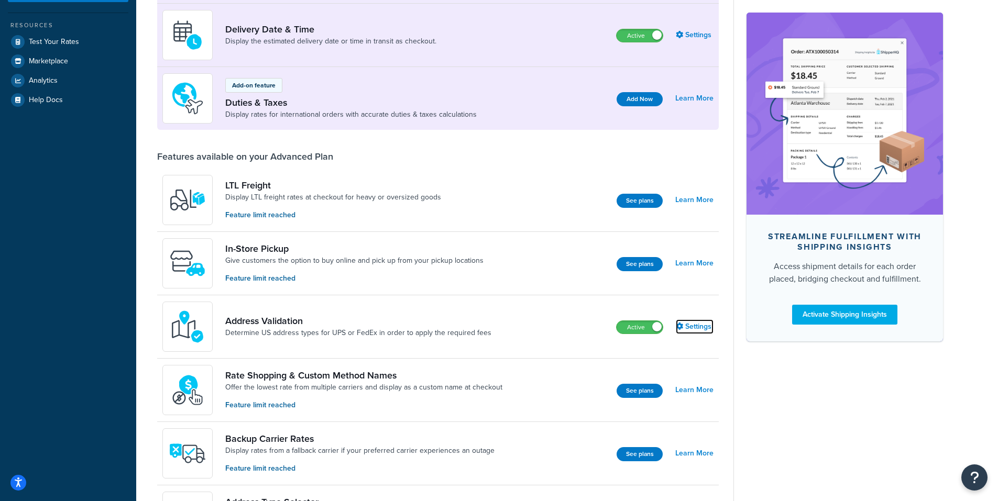
click at [695, 326] on link "Settings" at bounding box center [695, 327] width 38 height 15
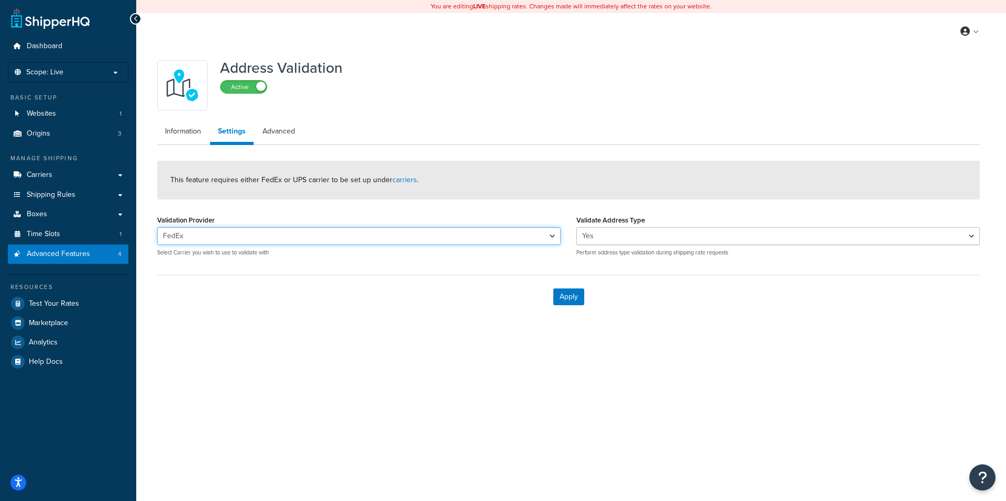
click at [552, 227] on select "UPS FedEx FedEx UPS®" at bounding box center [358, 236] width 403 height 18
select select "13027"
click at [157, 227] on select "UPS FedEx FedEx UPS®" at bounding box center [358, 236] width 403 height 18
click at [568, 295] on button "Apply" at bounding box center [568, 297] width 31 height 17
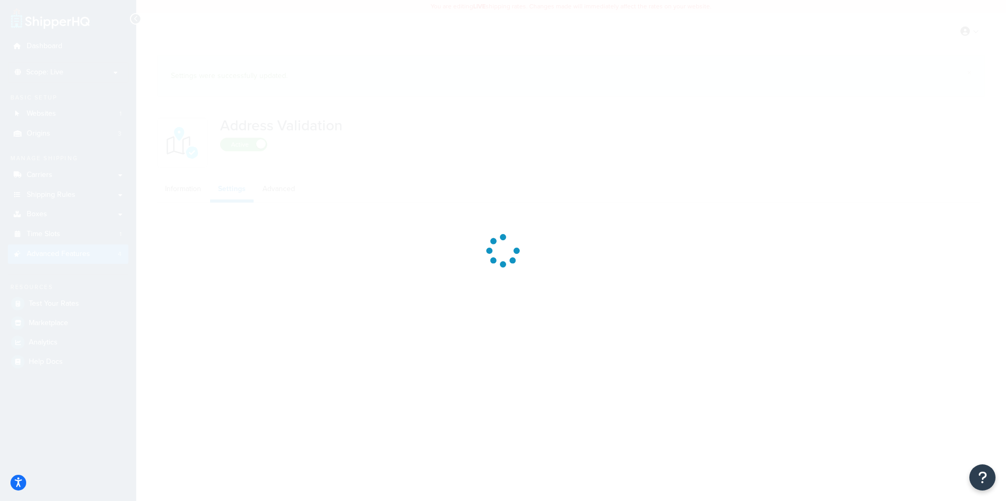
select select "13027"
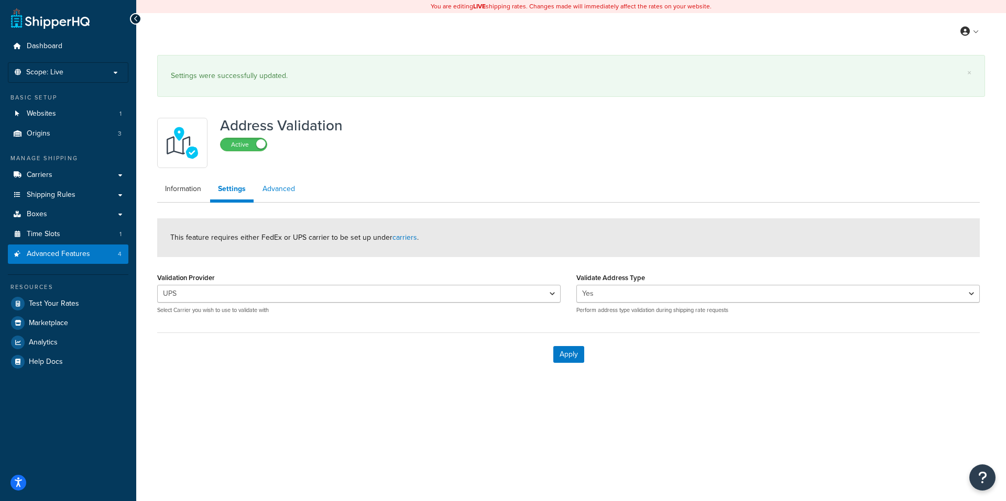
click at [274, 198] on link "Advanced" at bounding box center [279, 189] width 48 height 21
click at [280, 184] on link "Advanced" at bounding box center [277, 191] width 49 height 24
click at [281, 191] on link "Advanced" at bounding box center [277, 191] width 49 height 24
click at [194, 189] on link "Information" at bounding box center [183, 189] width 52 height 21
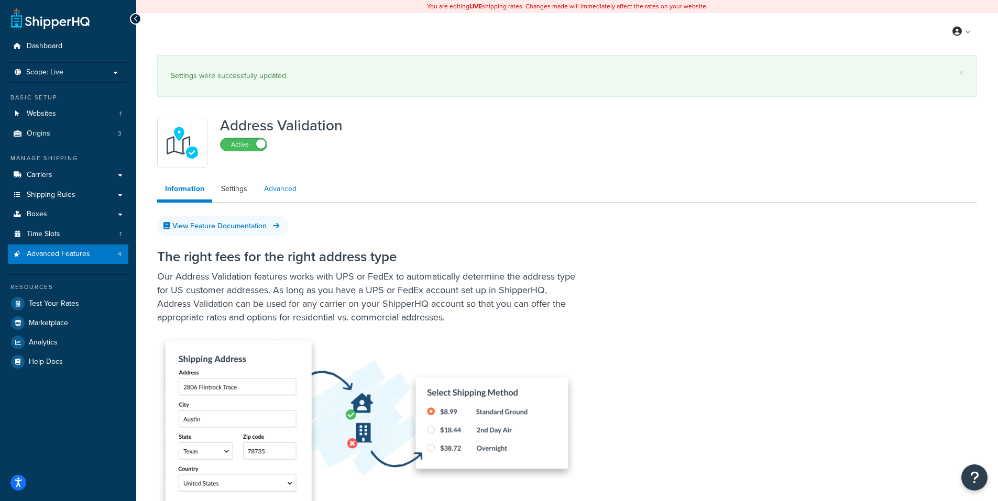
click at [274, 189] on link "Advanced" at bounding box center [280, 189] width 48 height 21
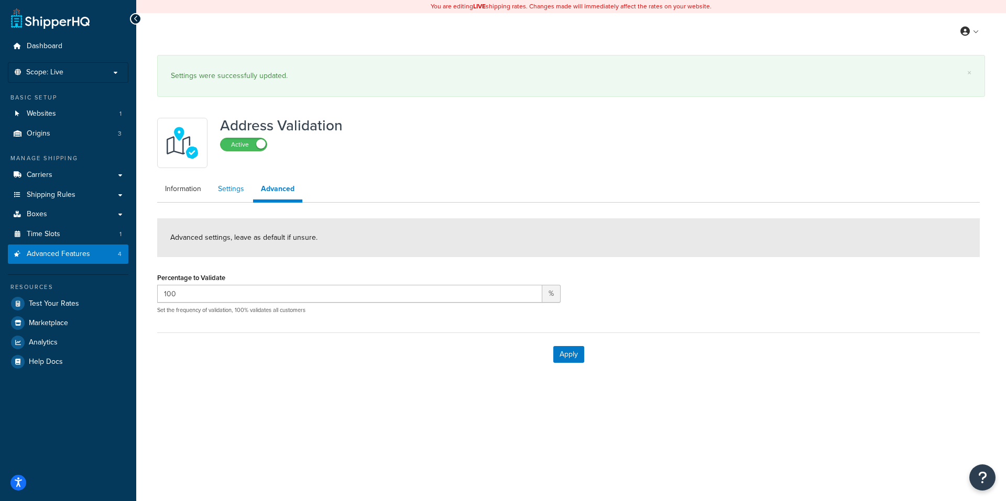
click at [235, 189] on link "Settings" at bounding box center [231, 189] width 42 height 21
select select "13027"
